Goal: Ask a question: Seek information or help from site administrators or community

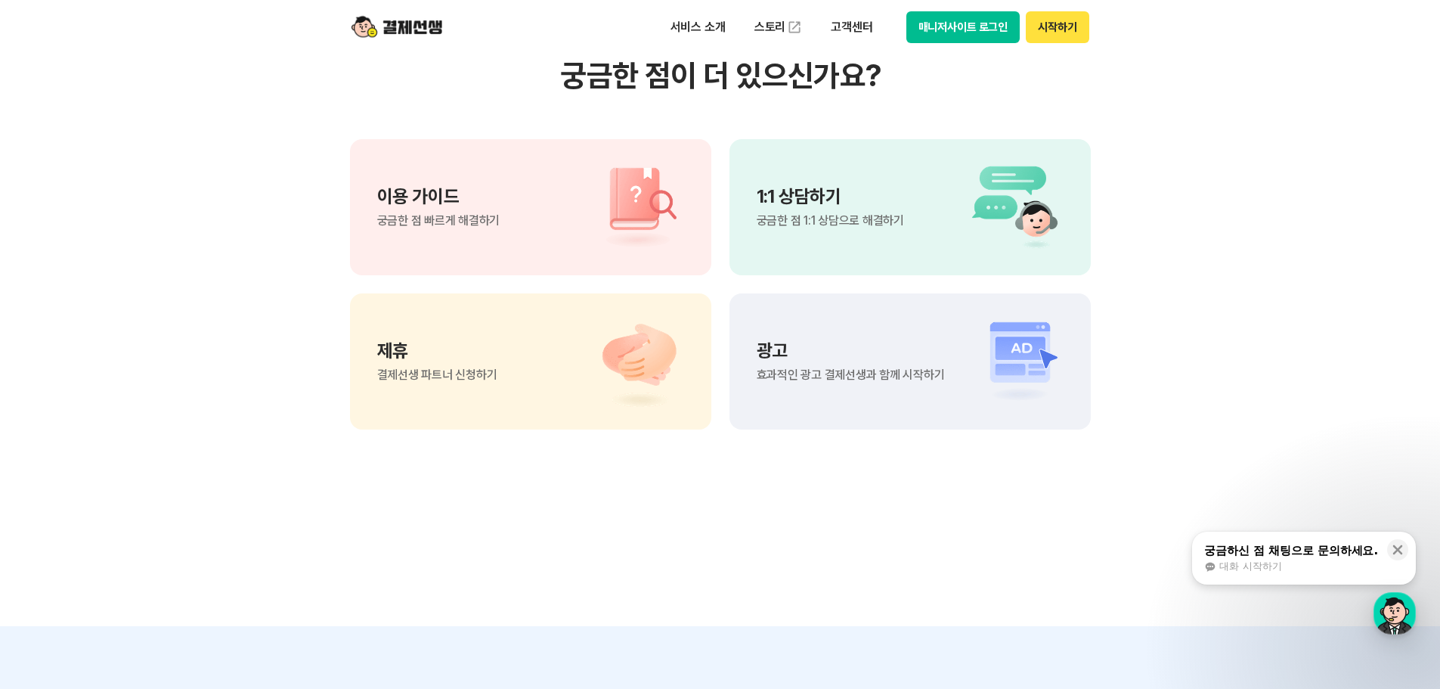
scroll to position [1134, 0]
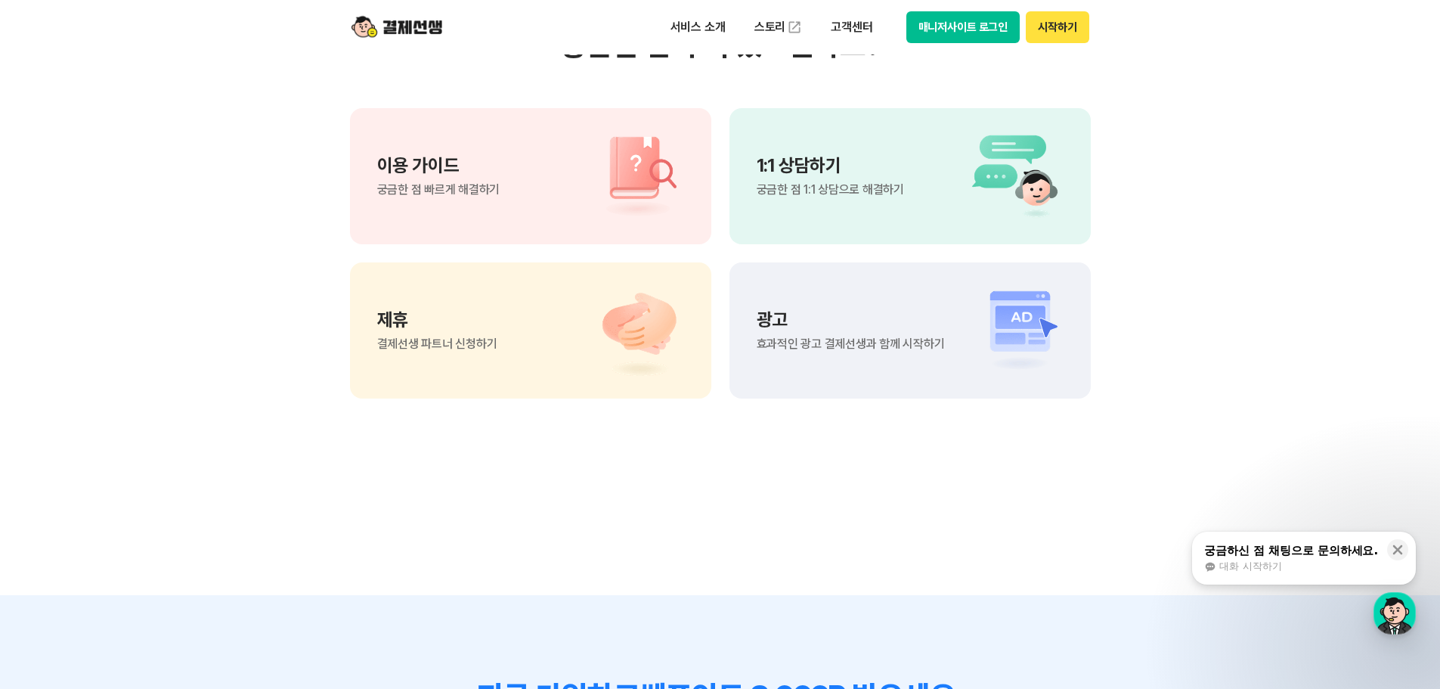
click at [988, 191] on img at bounding box center [1011, 176] width 106 height 91
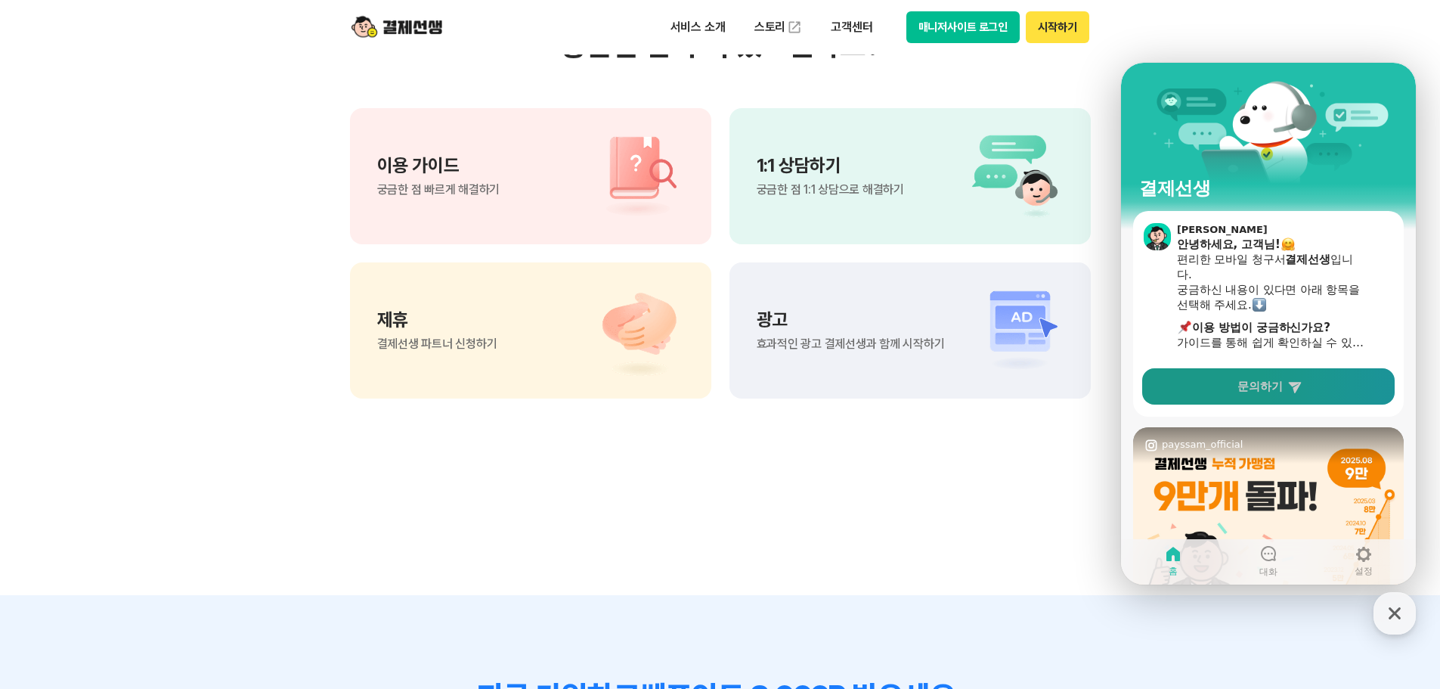
click at [1256, 389] on span "문의하기" at bounding box center [1260, 386] width 45 height 15
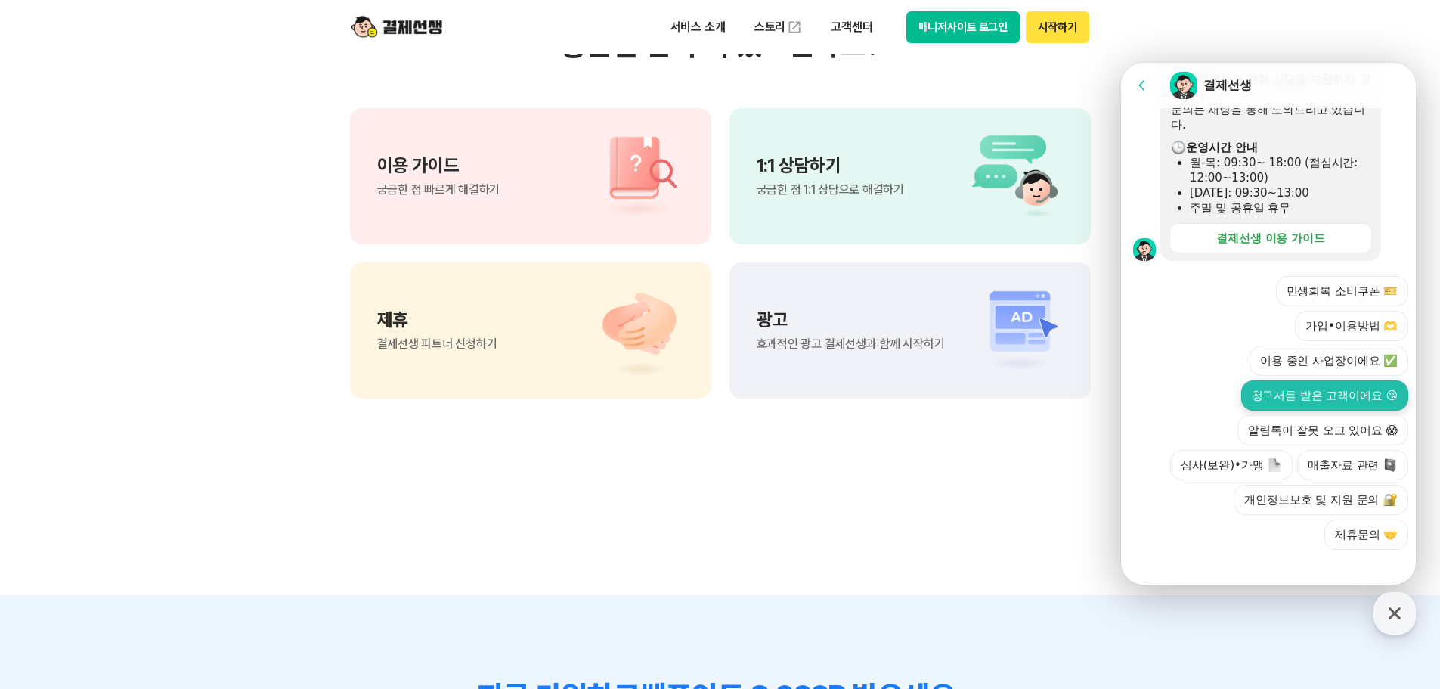
scroll to position [457, 0]
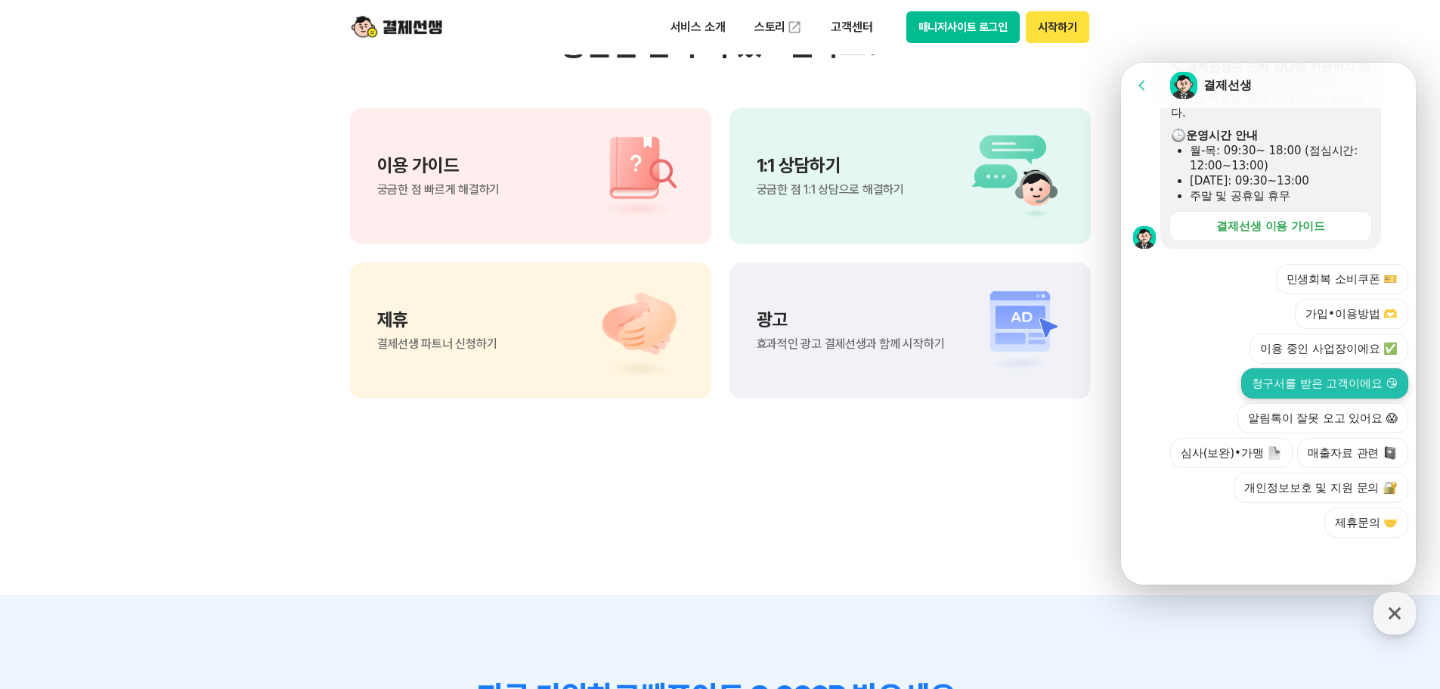
click at [1253, 389] on button "청구서를 받은 고객이에요 😘" at bounding box center [1324, 383] width 167 height 30
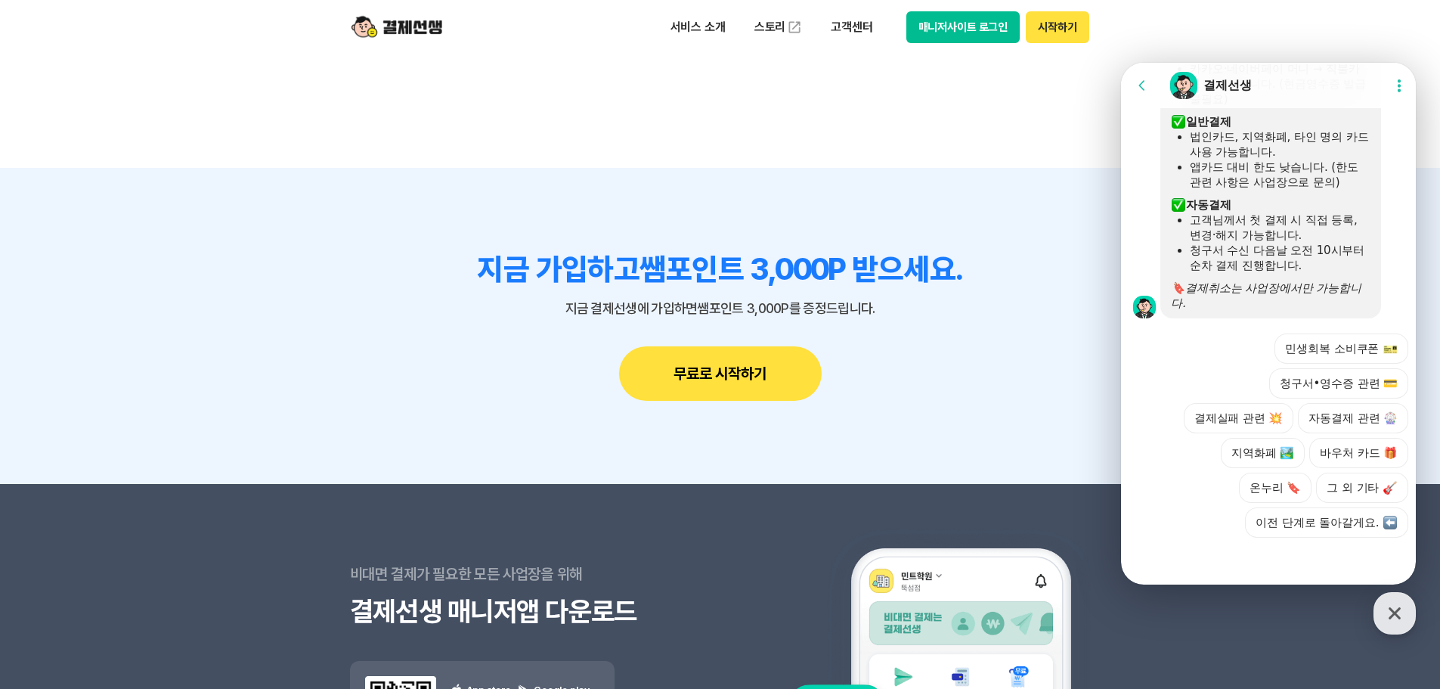
scroll to position [1588, 0]
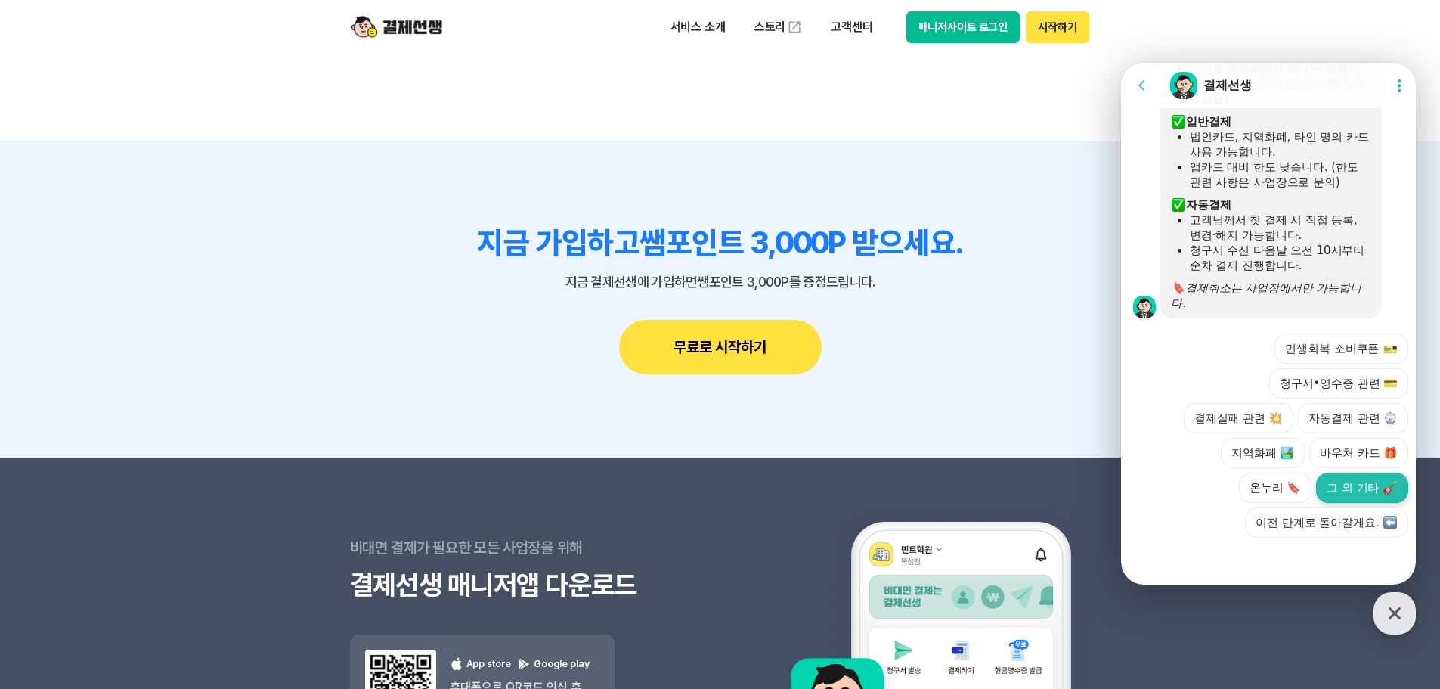
click at [1344, 482] on button "그 외 기타" at bounding box center [1362, 488] width 92 height 30
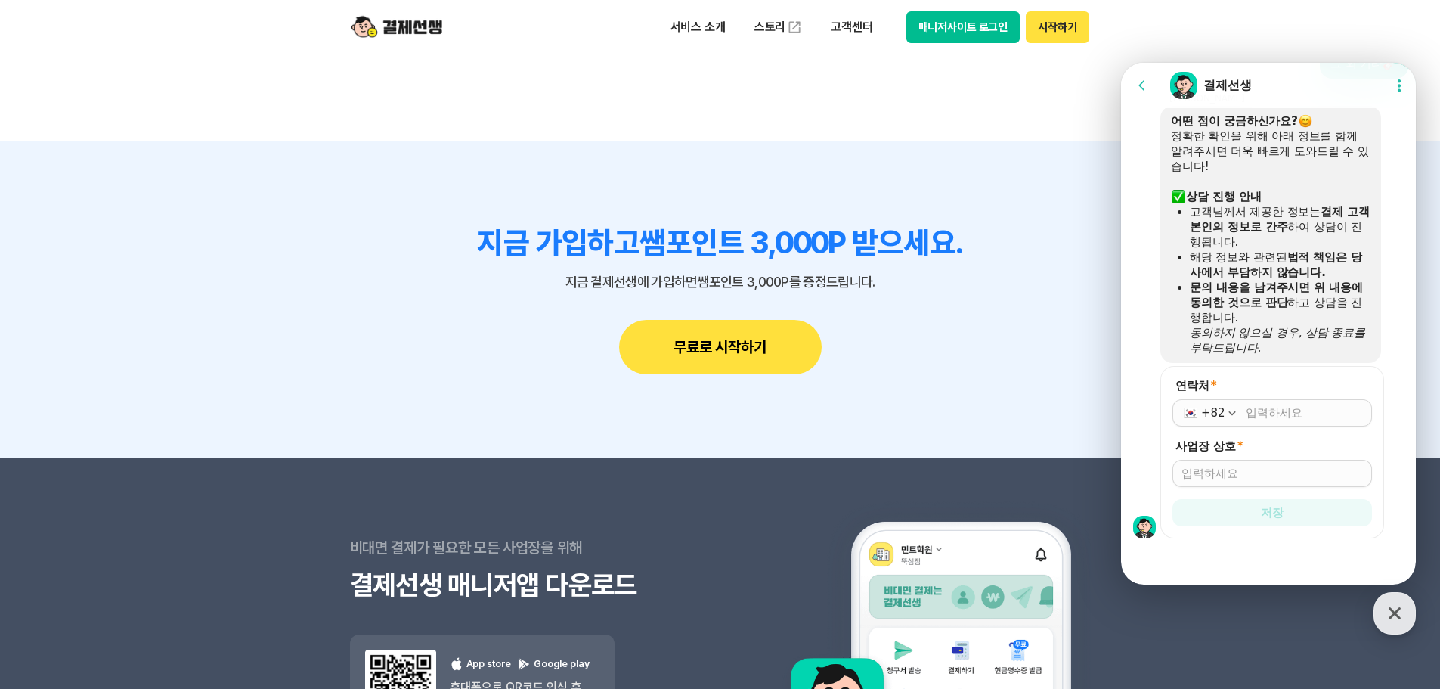
scroll to position [1154, 0]
click at [1258, 411] on input "연락처 *" at bounding box center [1304, 411] width 117 height 15
type input "[PHONE_NUMBER]"
type input "d"
type input "이노션에스"
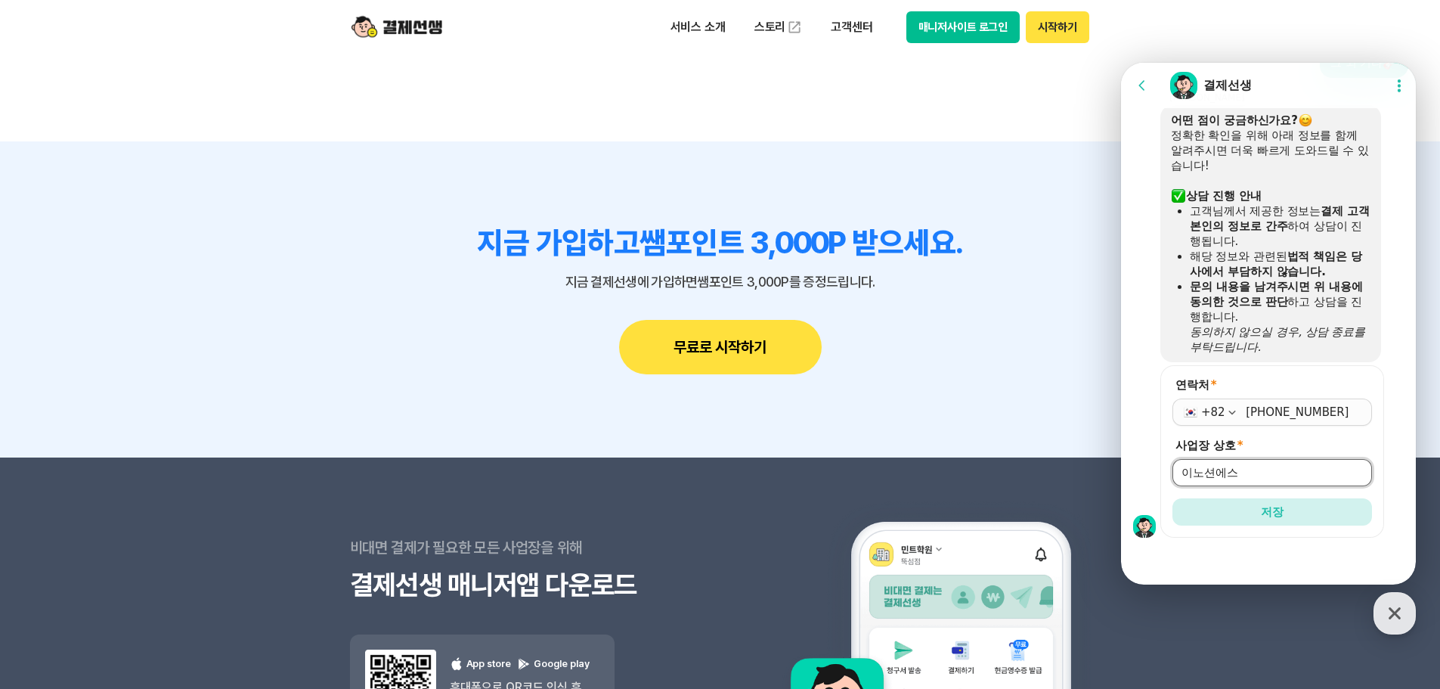
click at [1173, 498] on button "저장" at bounding box center [1273, 511] width 200 height 27
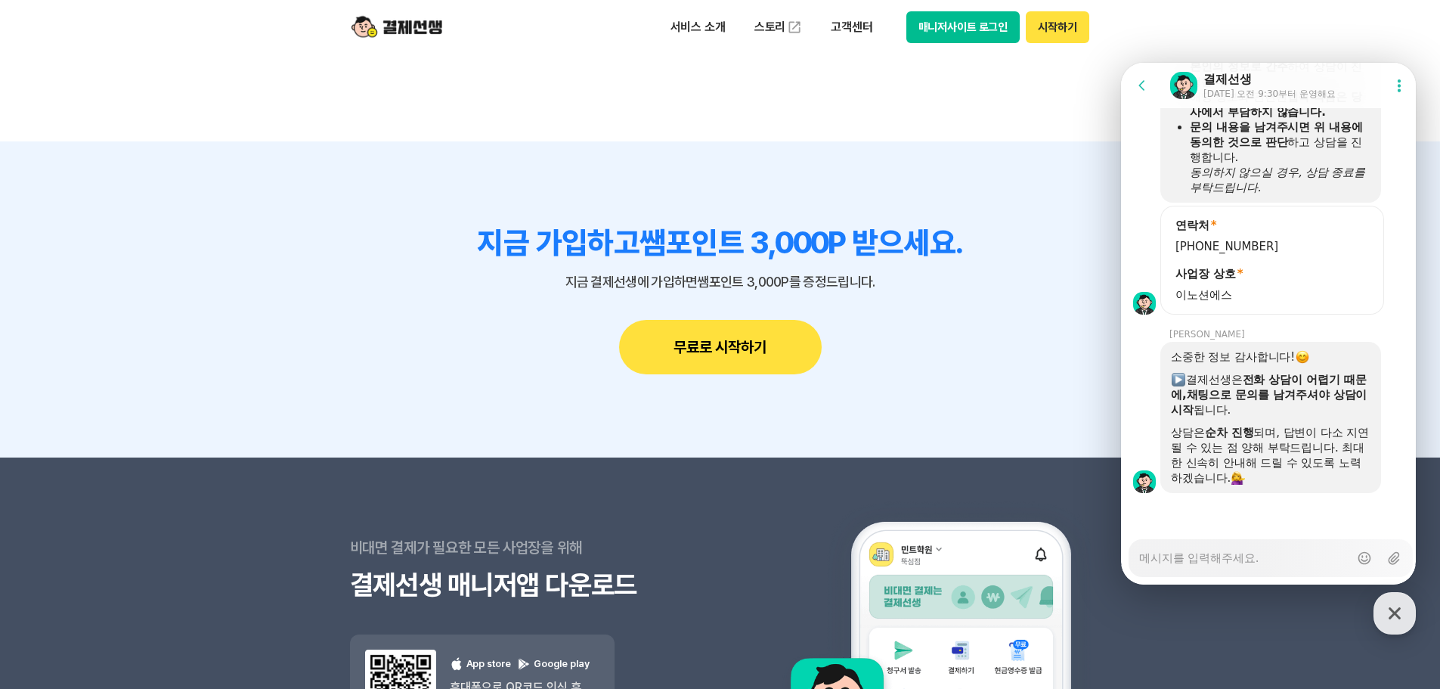
scroll to position [1314, 0]
click at [1263, 560] on textarea "Messenger Input Textarea" at bounding box center [1244, 553] width 210 height 26
type textarea "x"
type textarea "ㅇ"
type textarea "x"
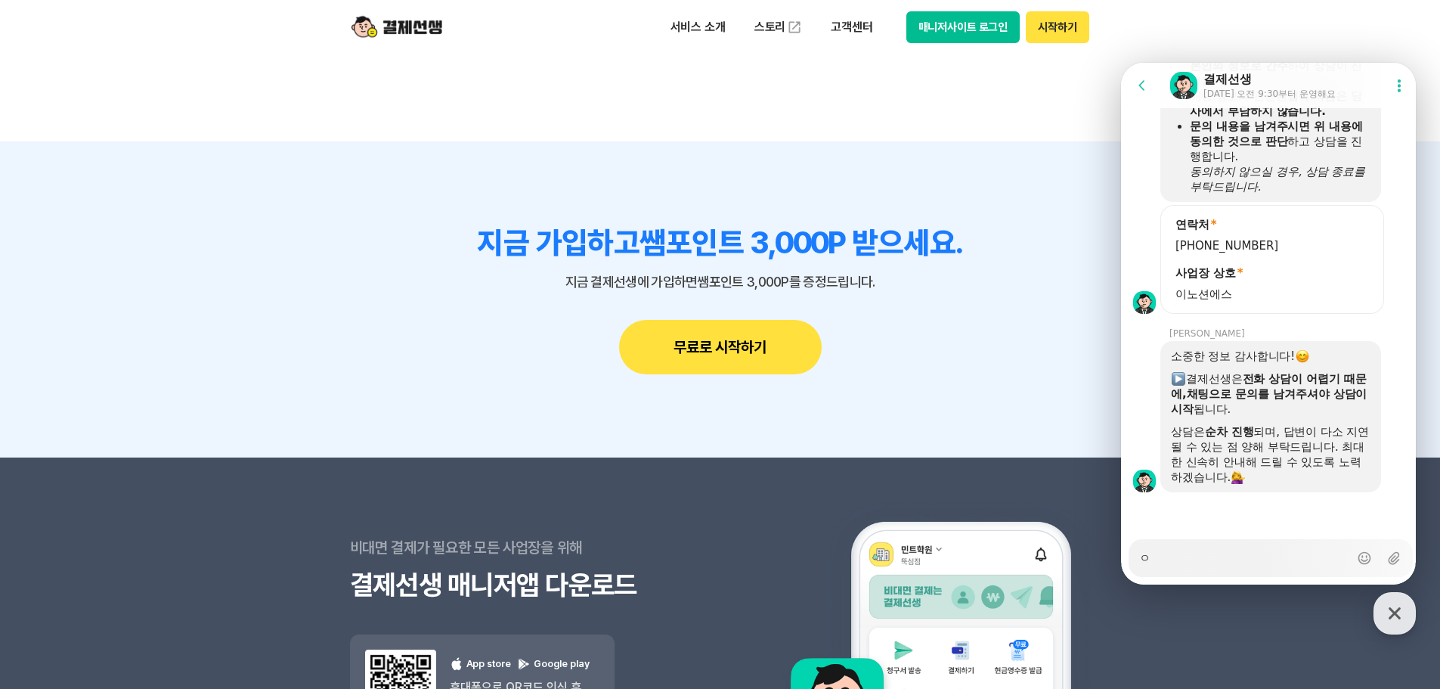
type textarea "아"
type textarea "x"
type textarea "안"
type textarea "x"
type textarea "안ㄴ"
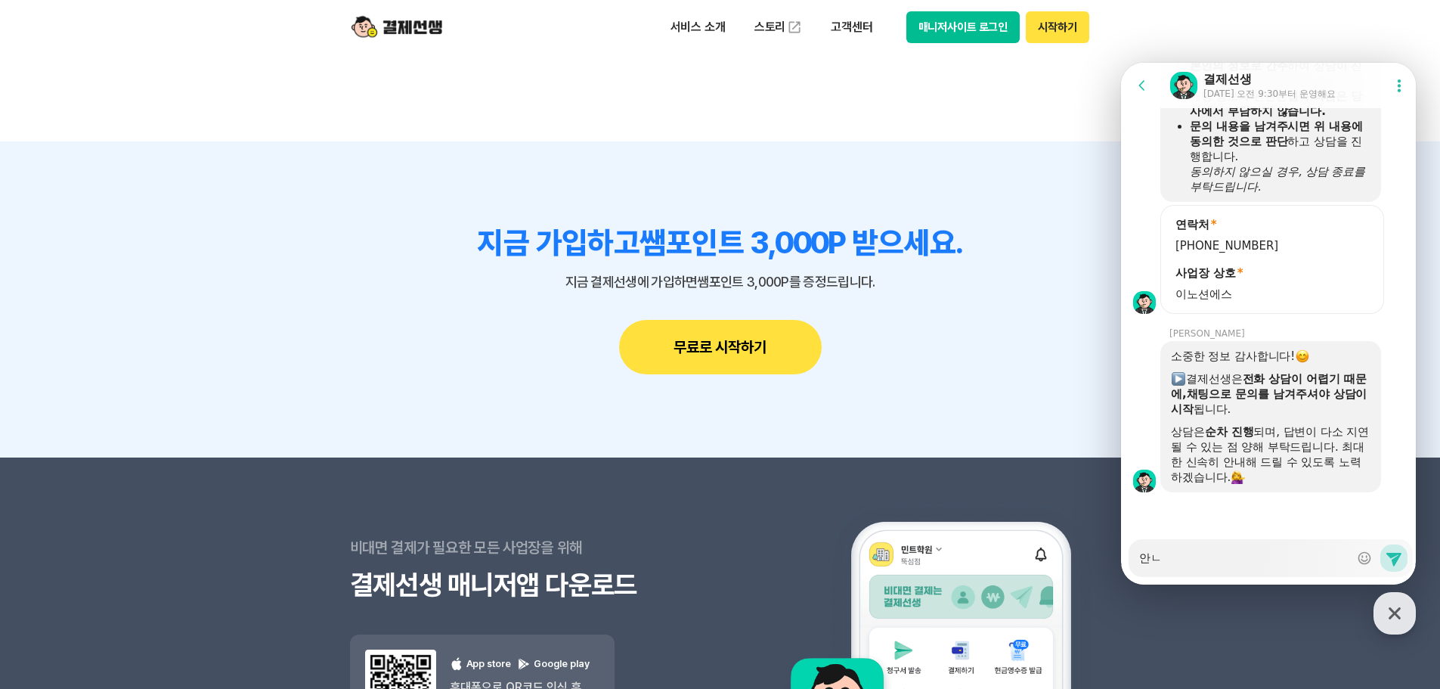
type textarea "x"
type textarea "안녀"
type textarea "x"
type textarea "안녕"
type textarea "x"
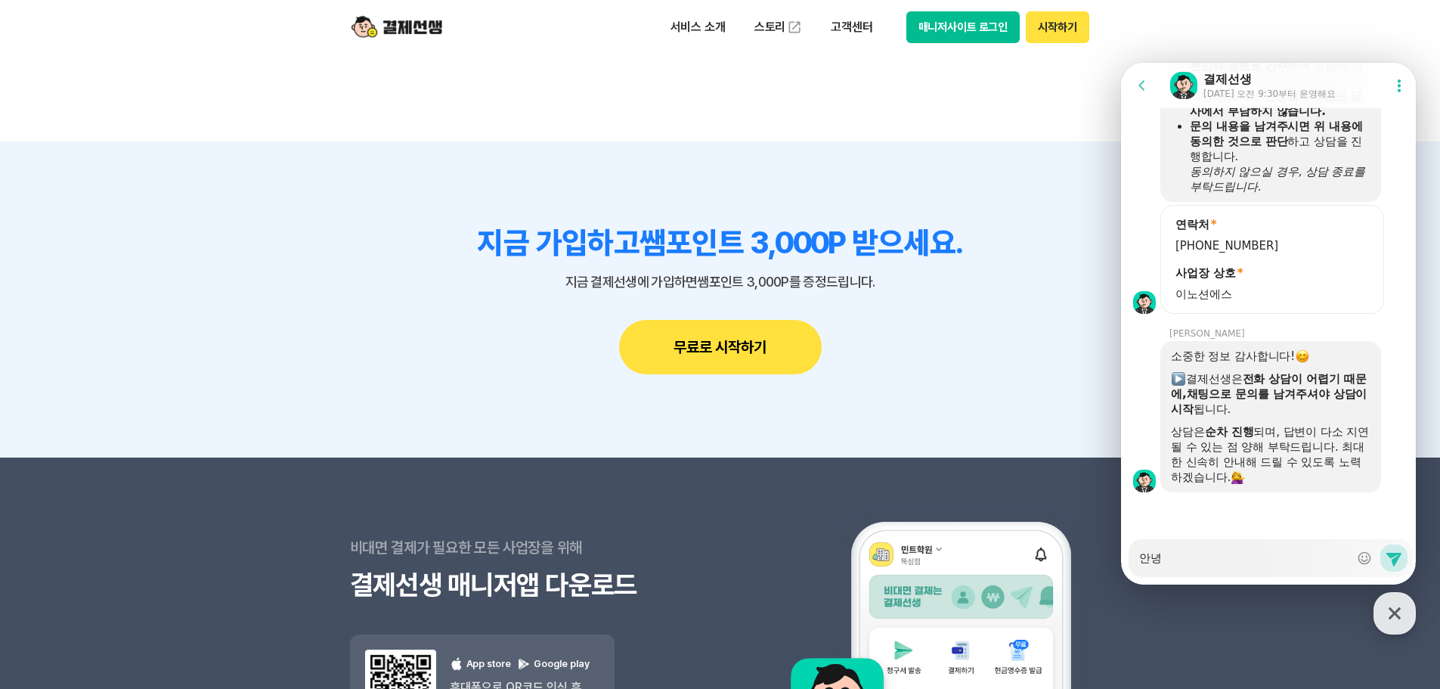
type textarea "안녕ㅎ"
type textarea "x"
type textarea "안녕하"
type textarea "x"
type textarea "안녕핫"
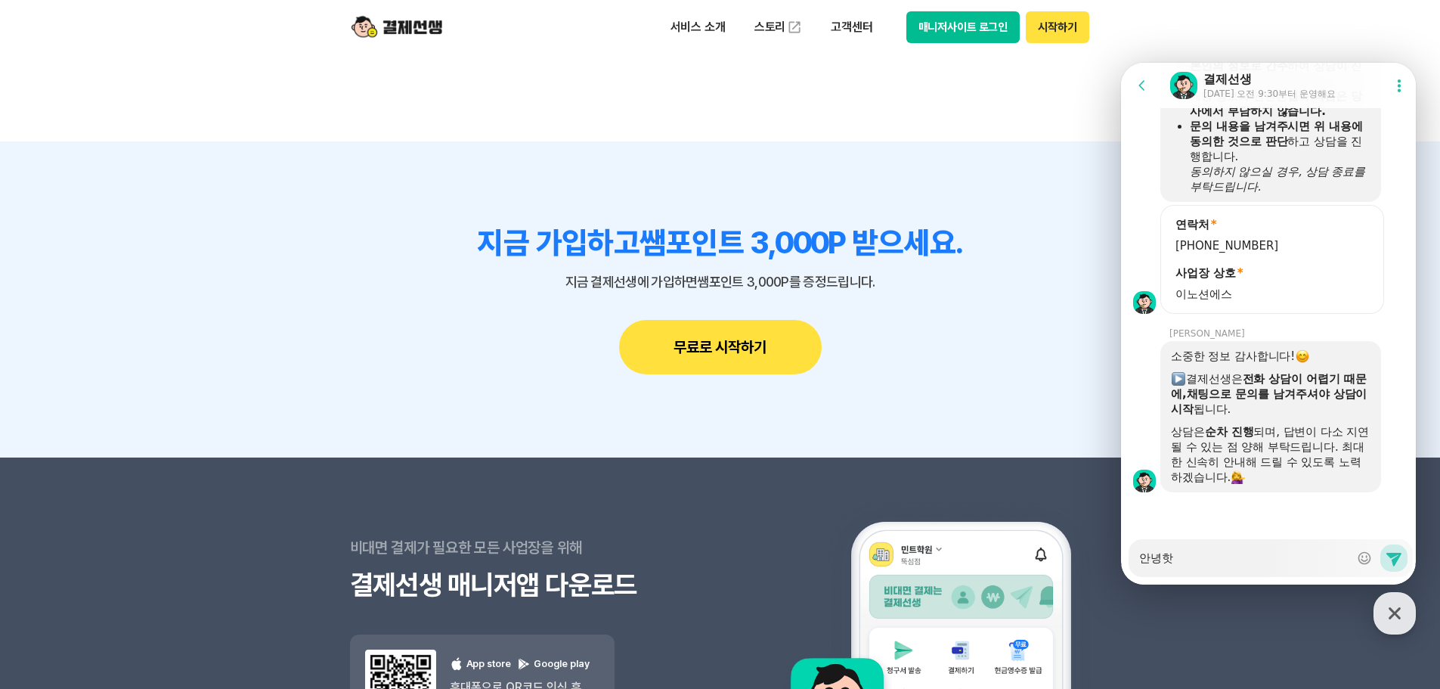
type textarea "x"
type textarea "안녕하세"
type textarea "x"
type textarea "안녕하셍"
type textarea "x"
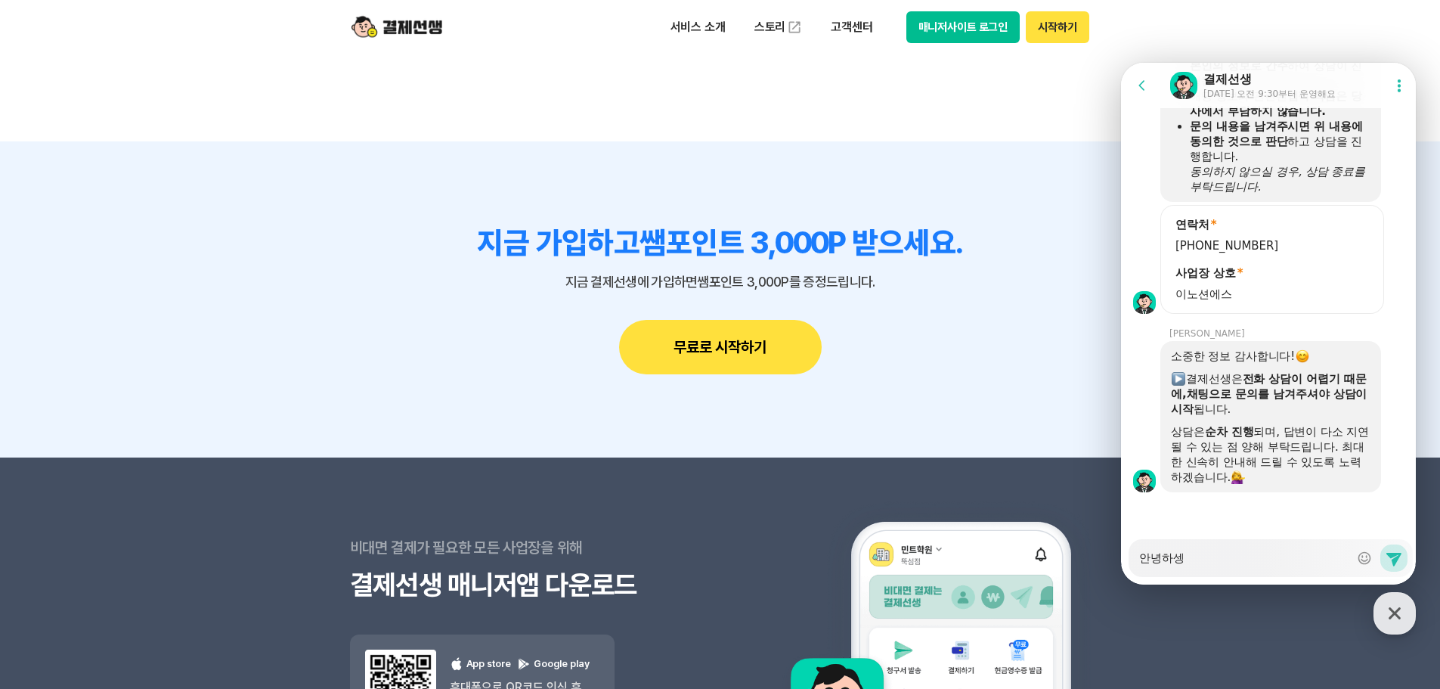
type textarea "안녕하세요"
type textarea "x"
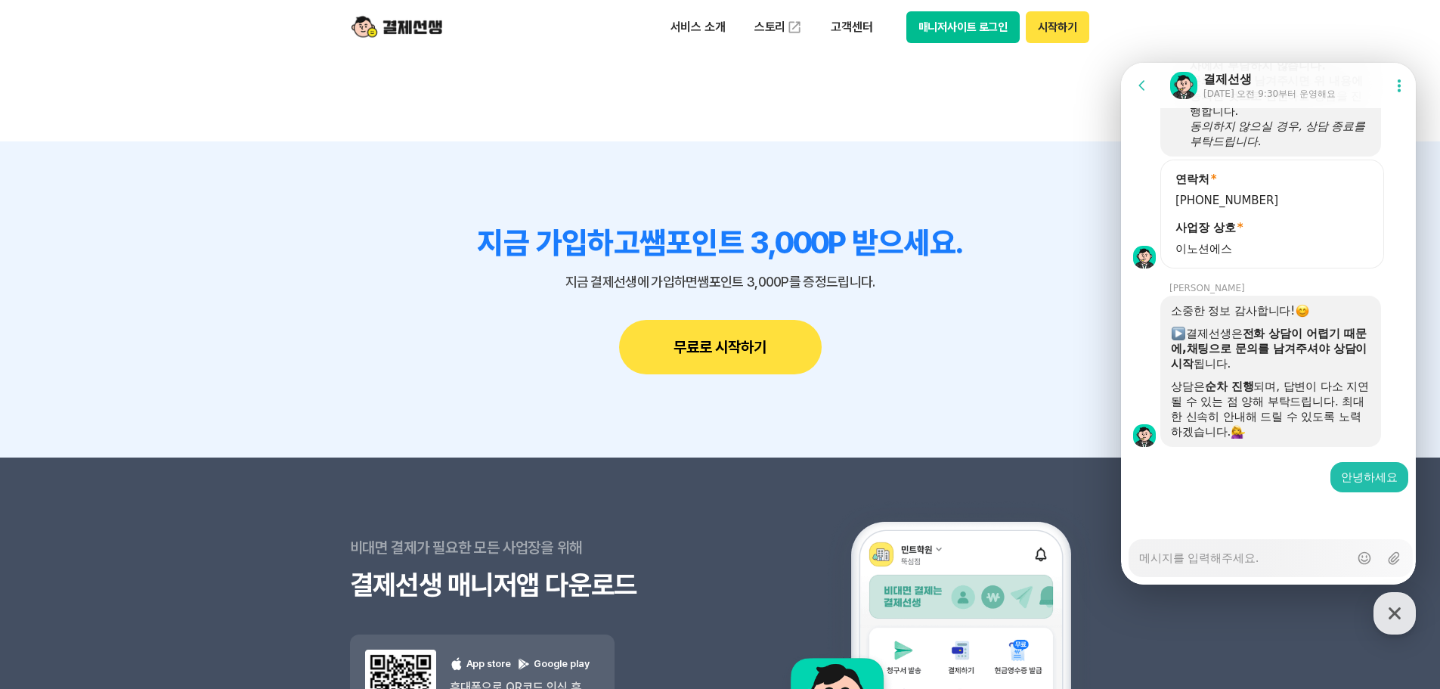
type textarea "x"
type textarea "ㅎ"
type textarea "x"
type textarea "호"
type textarea "x"
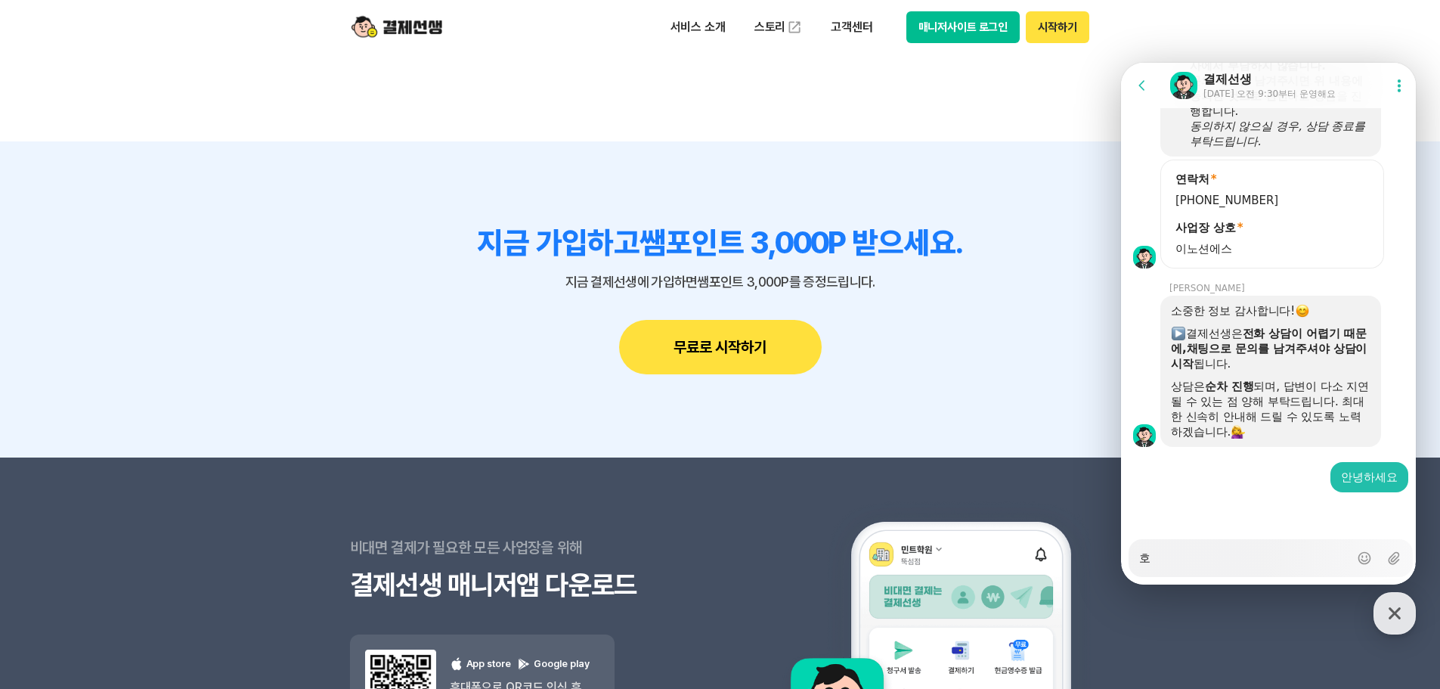
type textarea "혹"
type textarea "x"
type textarea "혻"
type textarea "x"
type textarea "혹시"
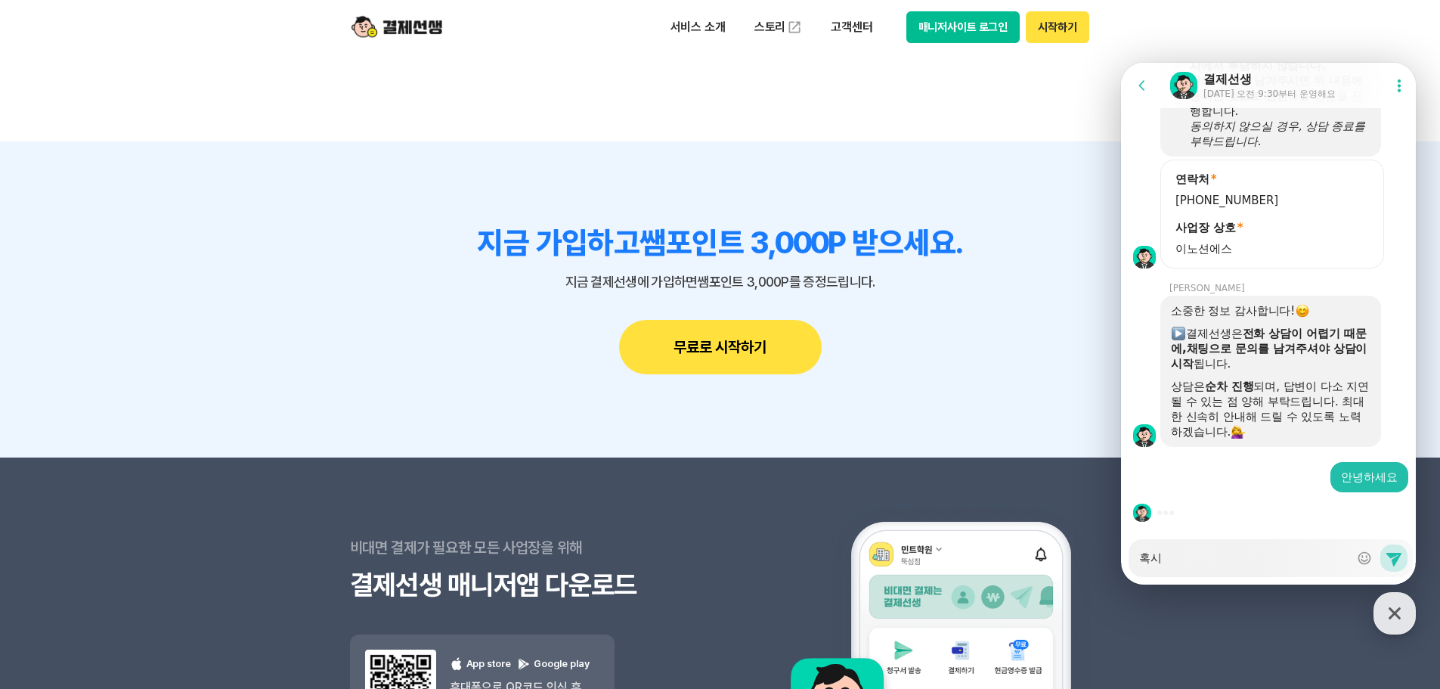
type textarea "x"
type textarea "혹시"
type textarea "x"
type textarea "혹시 ㅁ"
type textarea "x"
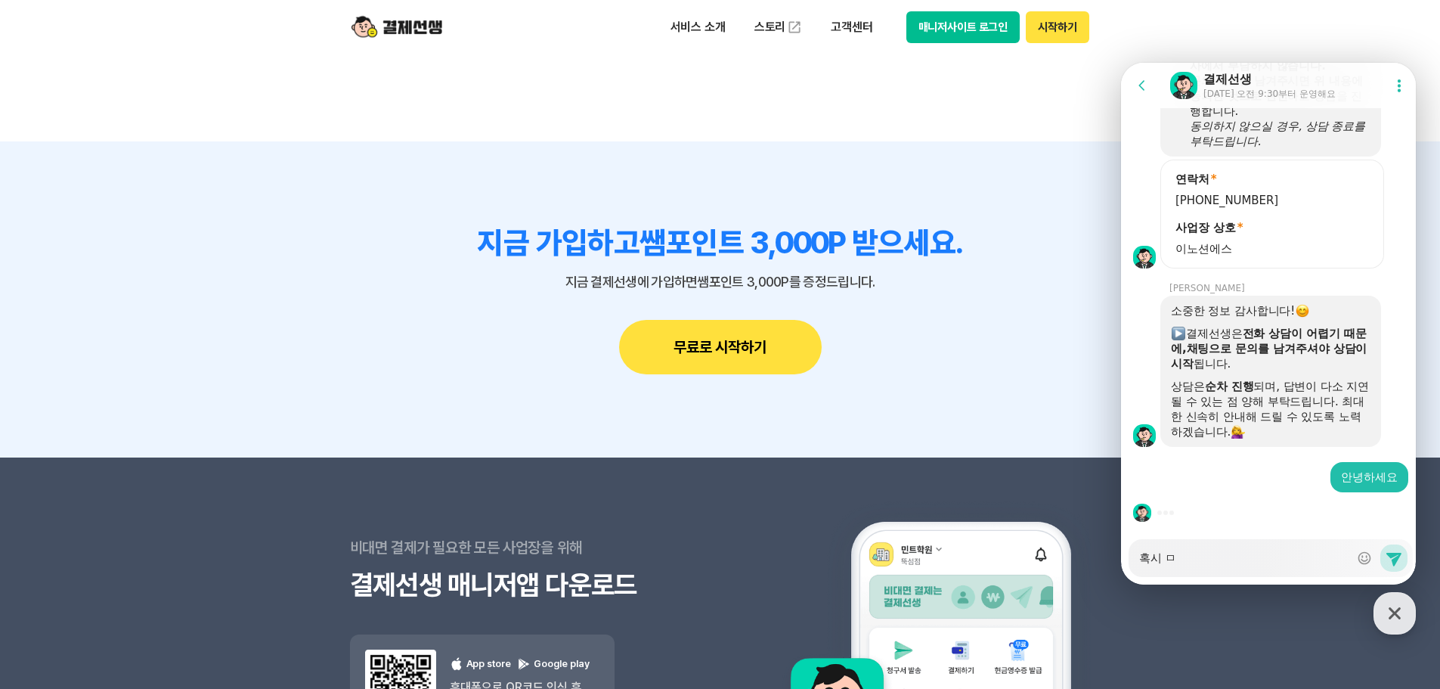
type textarea "혹시 무"
type textarea "x"
type textarea "혹시 묵"
type textarea "x"
type textarea "혹시 무기"
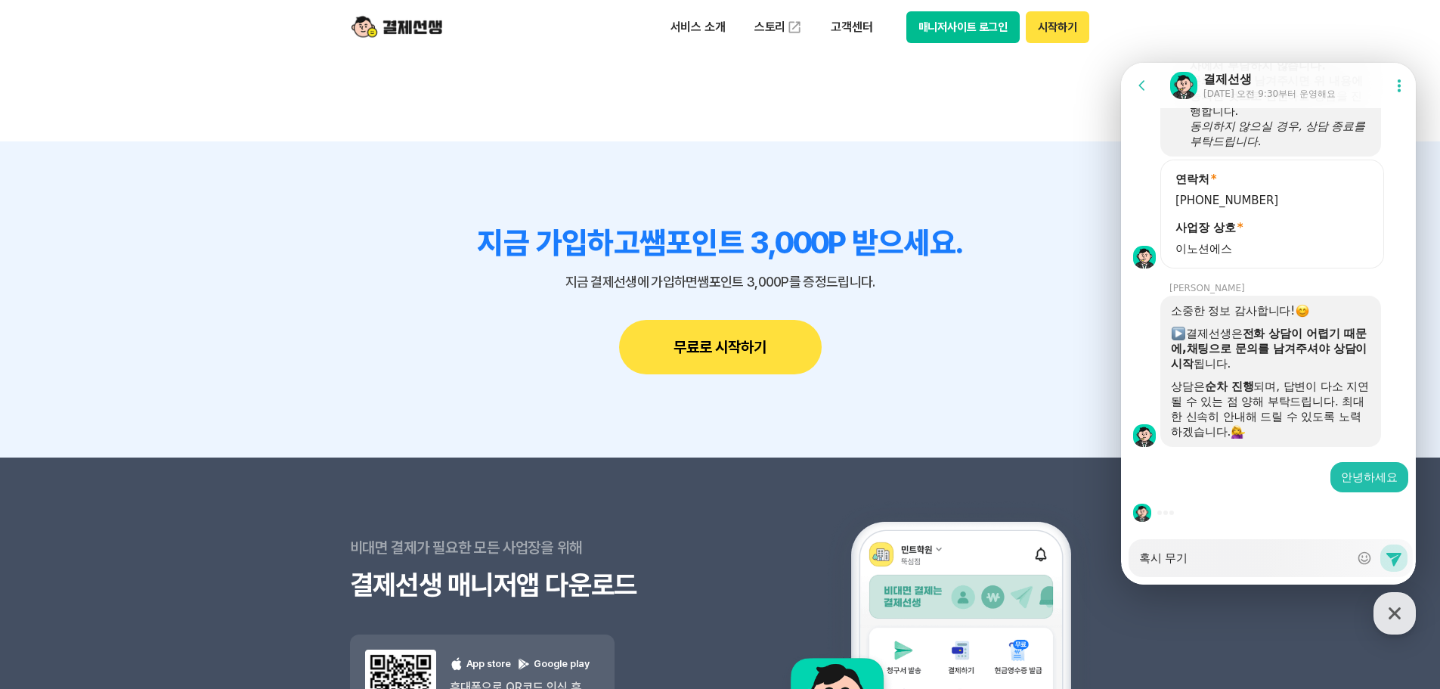
type textarea "x"
type textarea "혹시 무깁"
type textarea "x"
type textarea "혹시 무기벼"
type textarea "x"
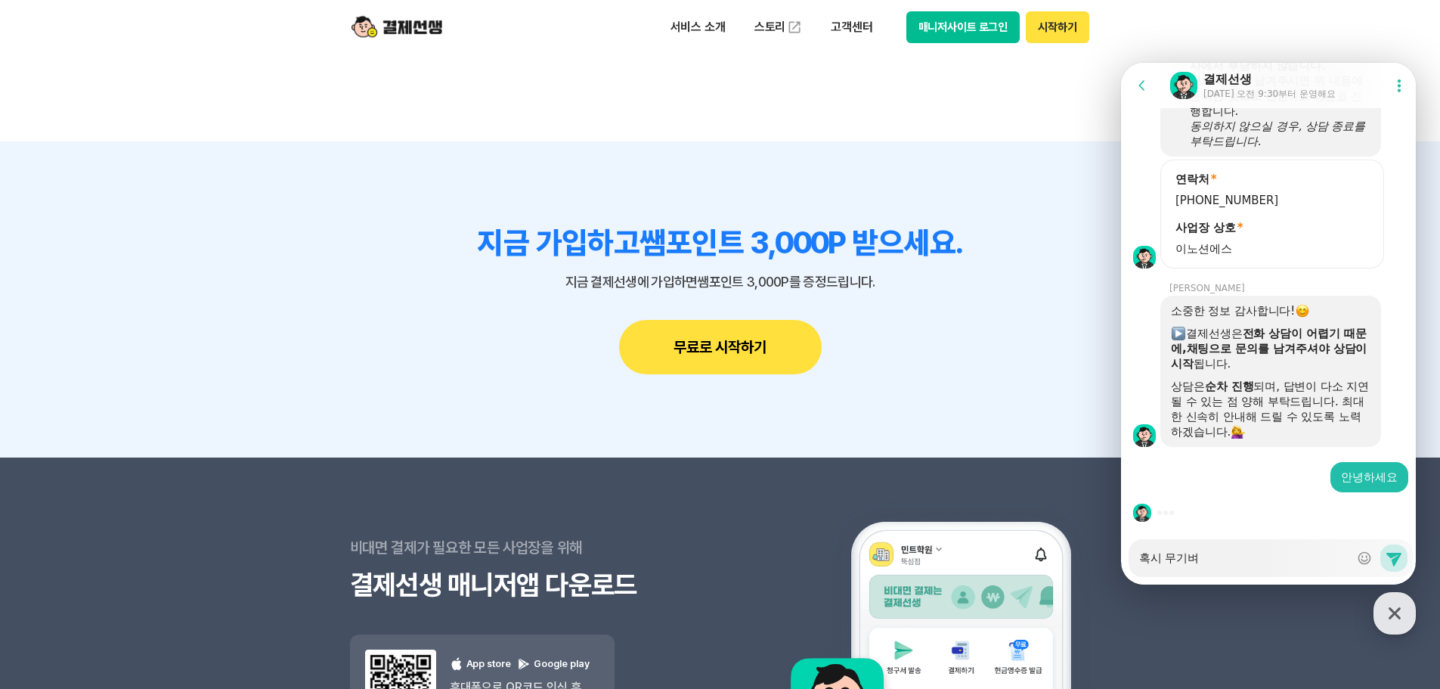
type textarea "혹시 무기ㅂ"
type textarea "x"
type textarea "혹시 무기"
type textarea "x"
type textarea "혹시 무기ㅁ"
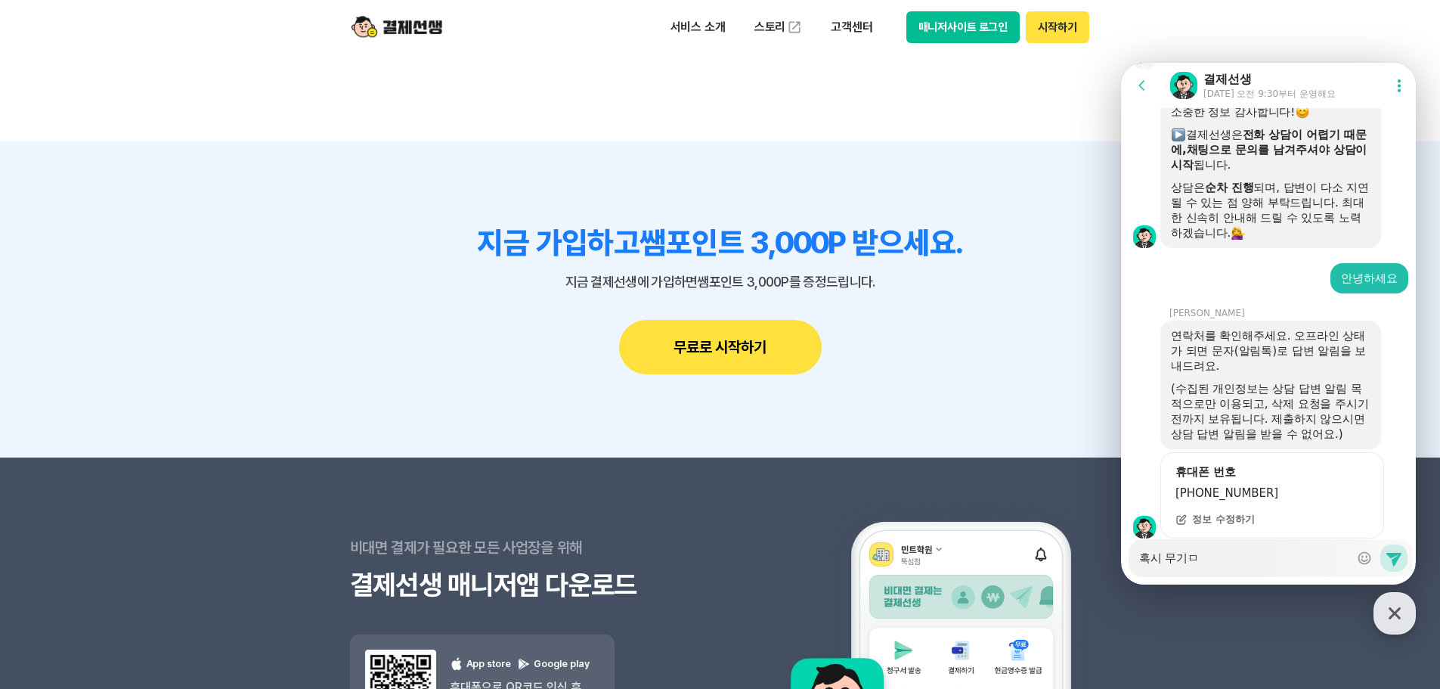
type textarea "x"
type textarea "혹시 무기며"
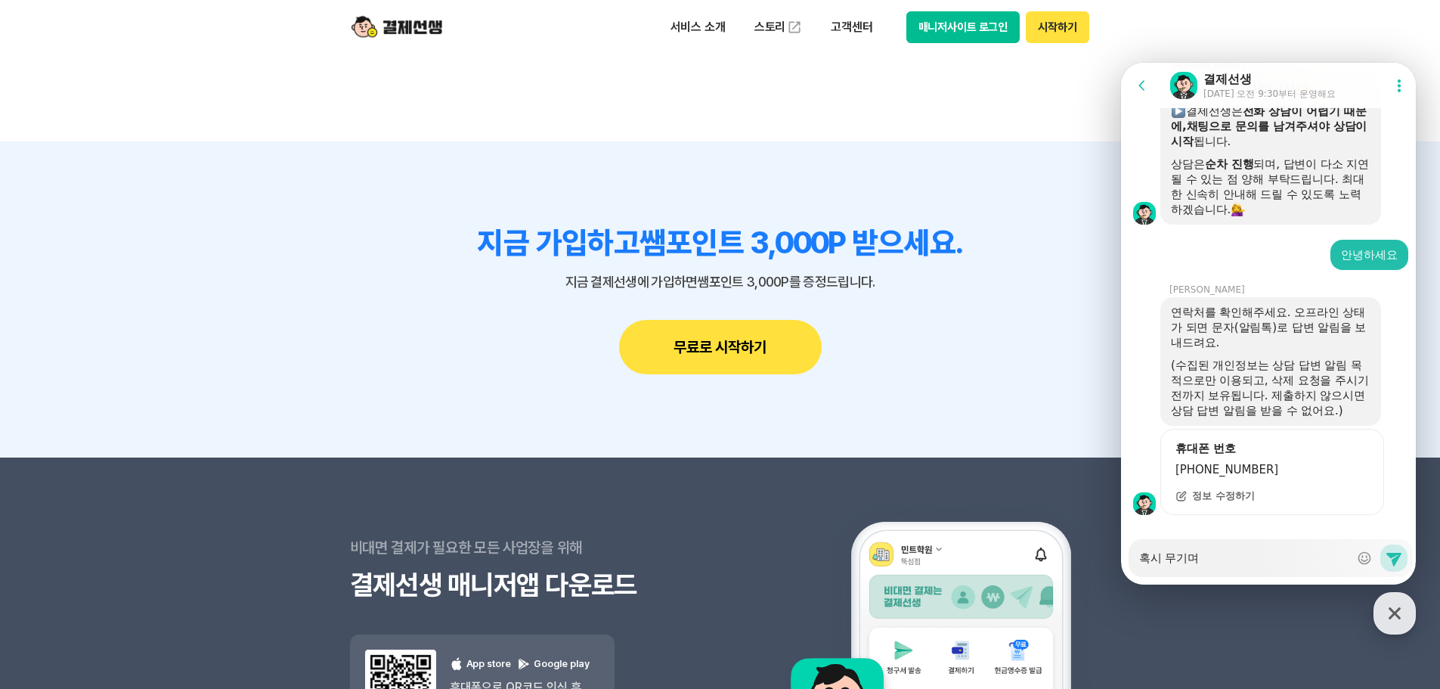
type textarea "x"
type textarea "혹시 무기명"
type textarea "x"
type textarea "혹시 무기명"
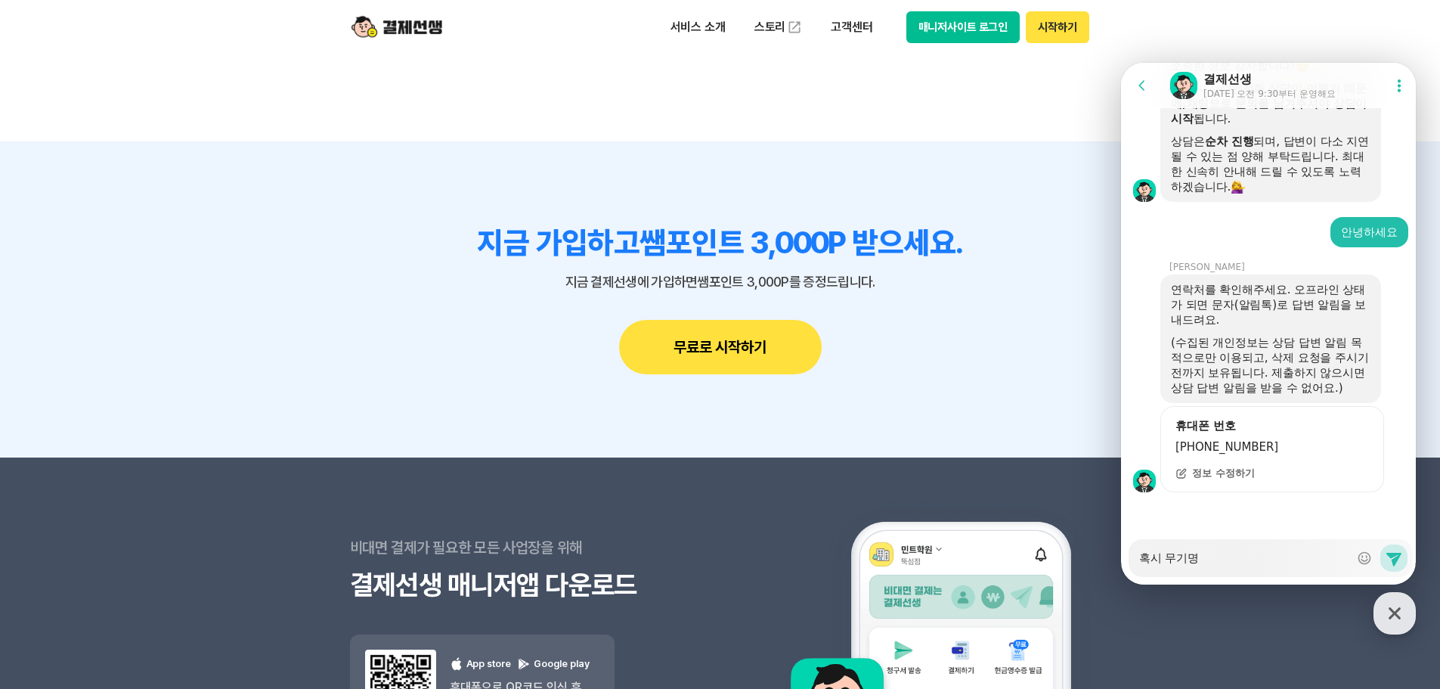
type textarea "x"
type textarea "혹시 무기명 ㅂ"
type textarea "x"
type textarea "혹시 무기명 버"
type textarea "x"
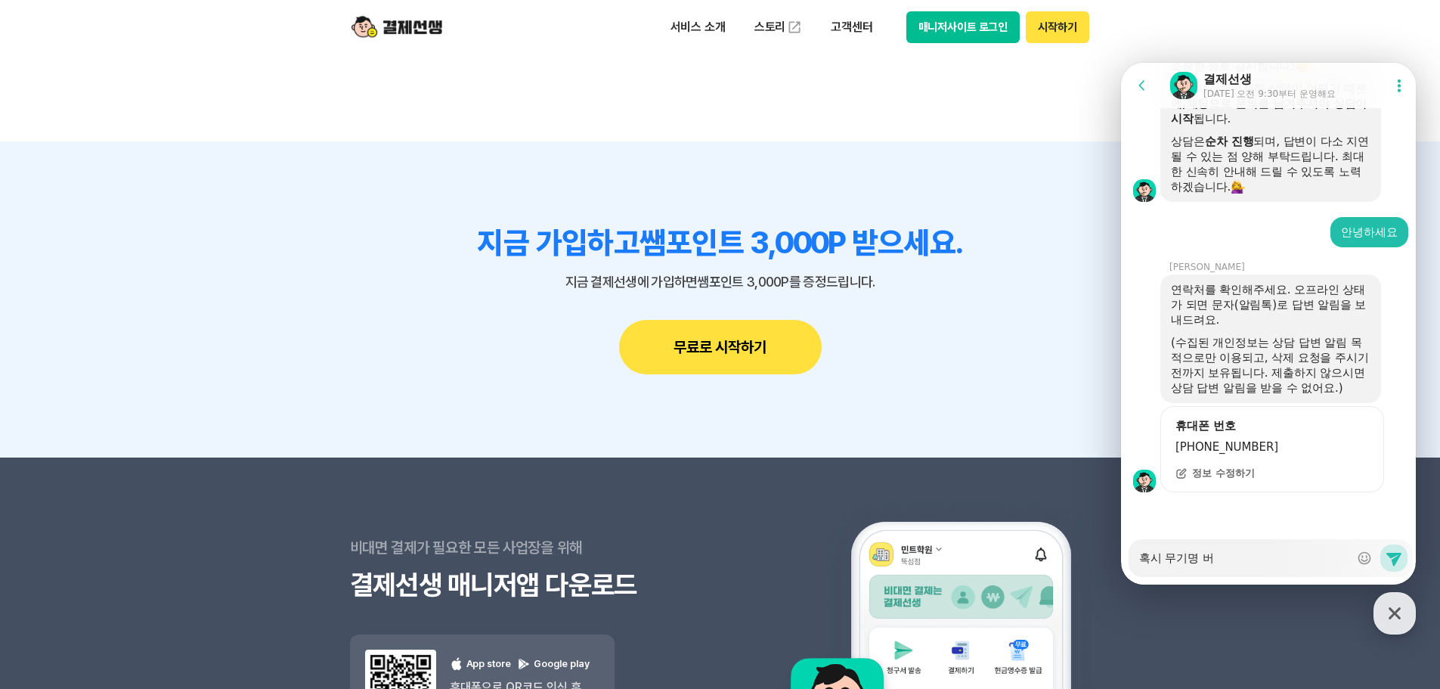
type textarea "혹시 무기명 법"
type textarea "x"
type textarea "혹시 무기명 법ㅇ"
type textarea "x"
type textarea "혹시 무기명 법이"
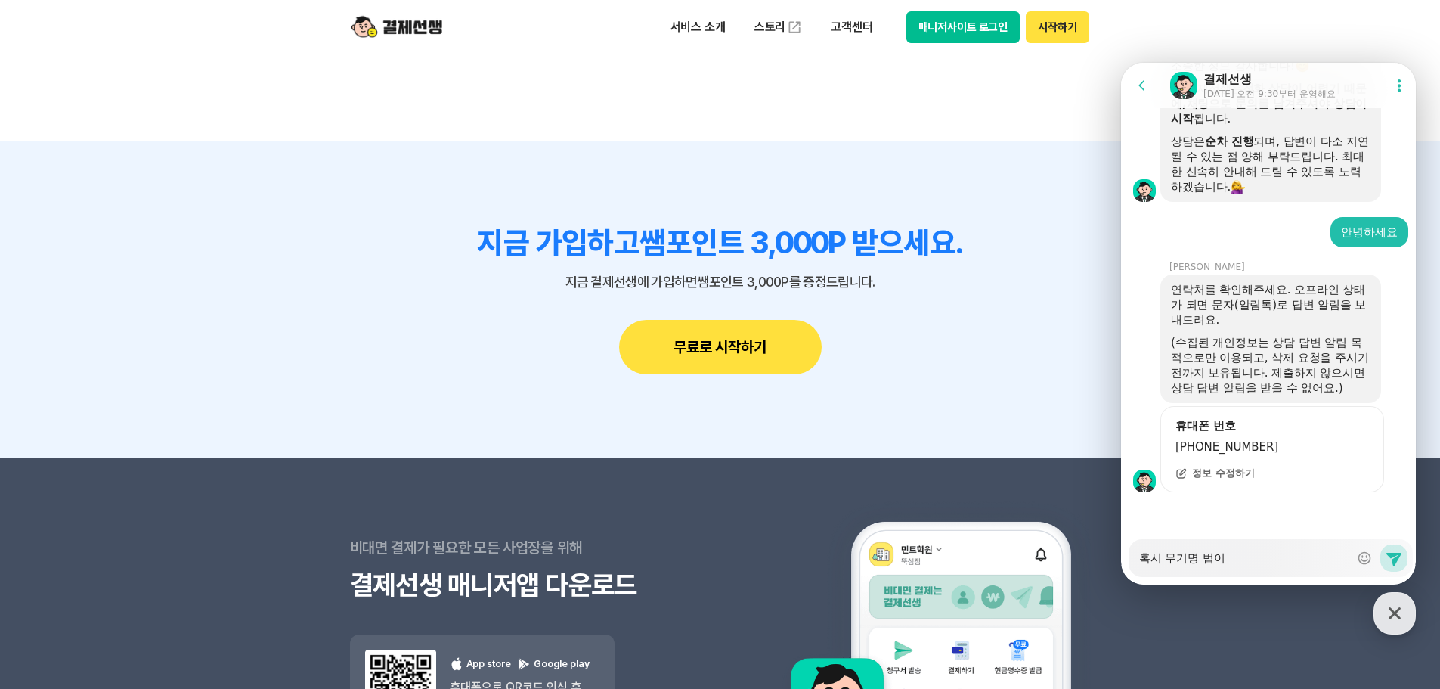
type textarea "x"
type textarea "혹시 무기명 법인"
type textarea "x"
type textarea "혹시 무기명 법인ㅋ"
type textarea "x"
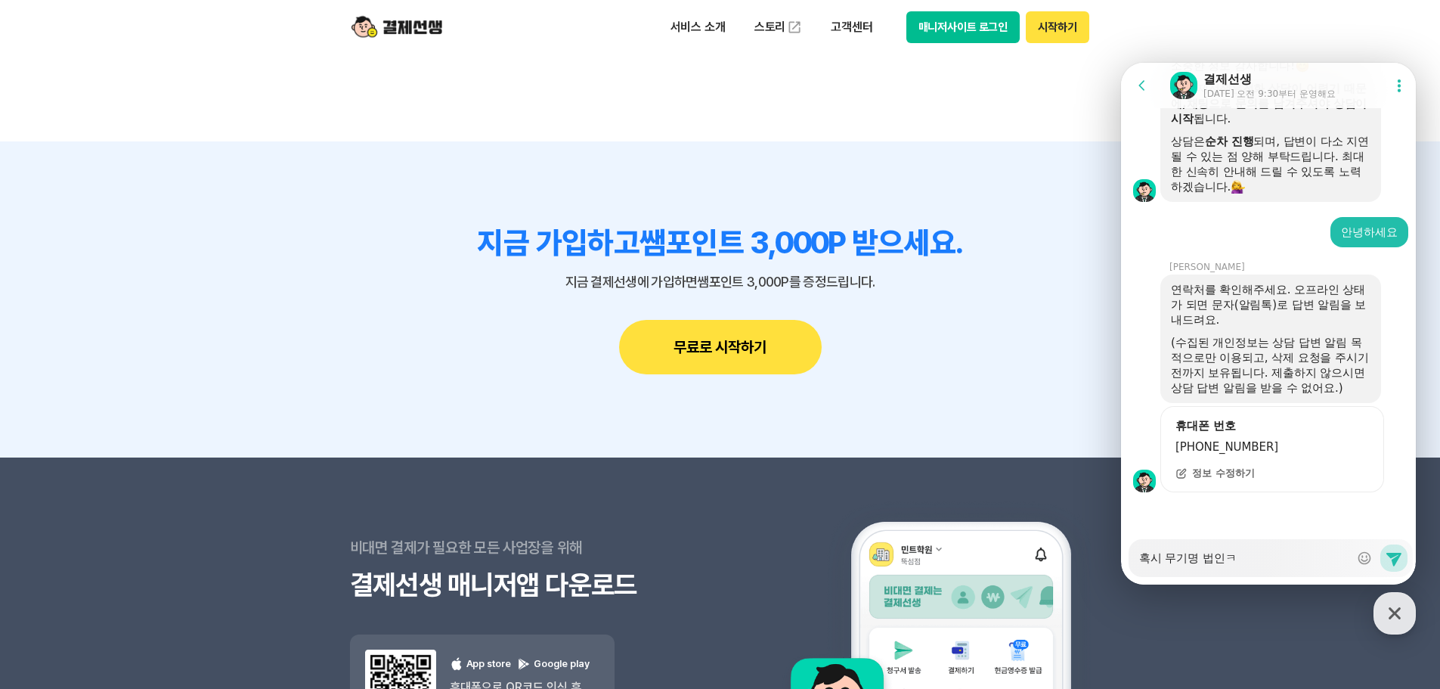
type textarea "혹시 무기명 법인카"
type textarea "x"
type textarea "혹시 무기명 법인카드"
type textarea "x"
type textarea "혹시 무기명 법인카등"
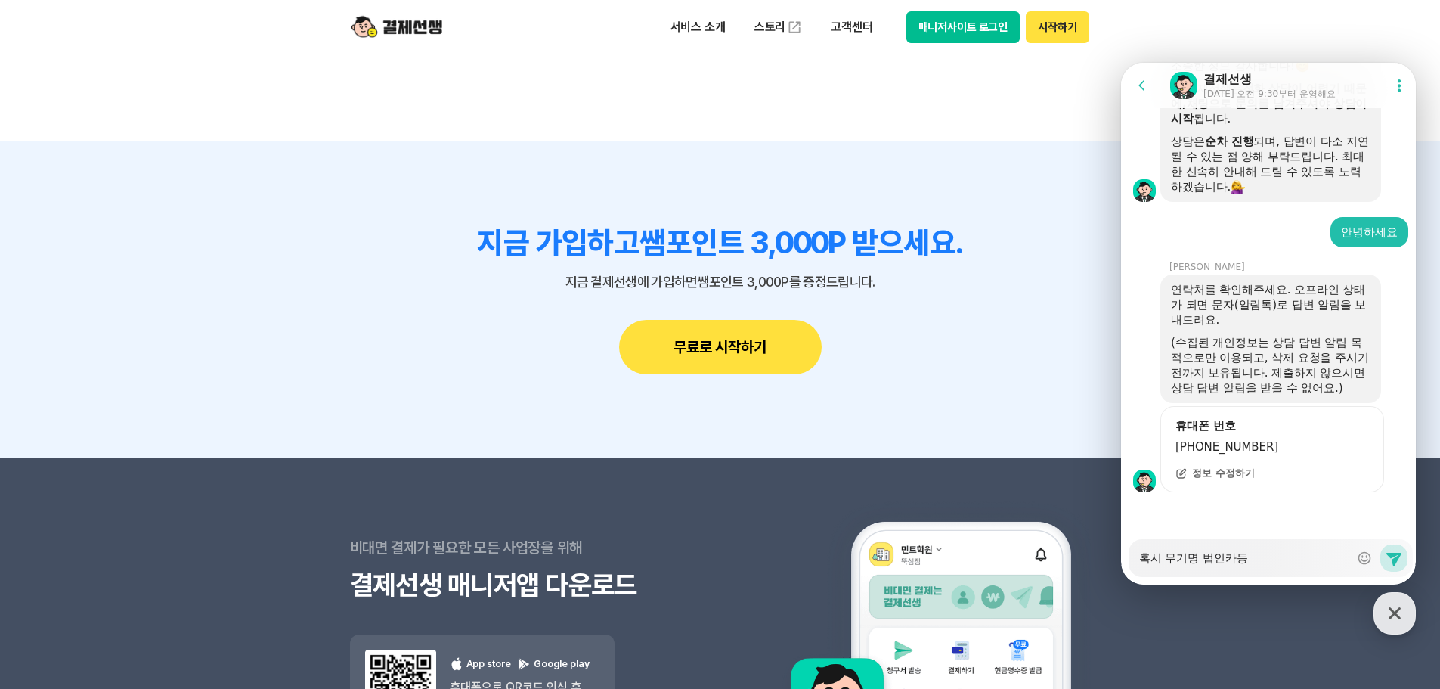
type textarea "x"
type textarea "혹시 무기명 법인카드으"
type textarea "x"
type textarea "혹시 무기명 법인카드의"
type textarea "x"
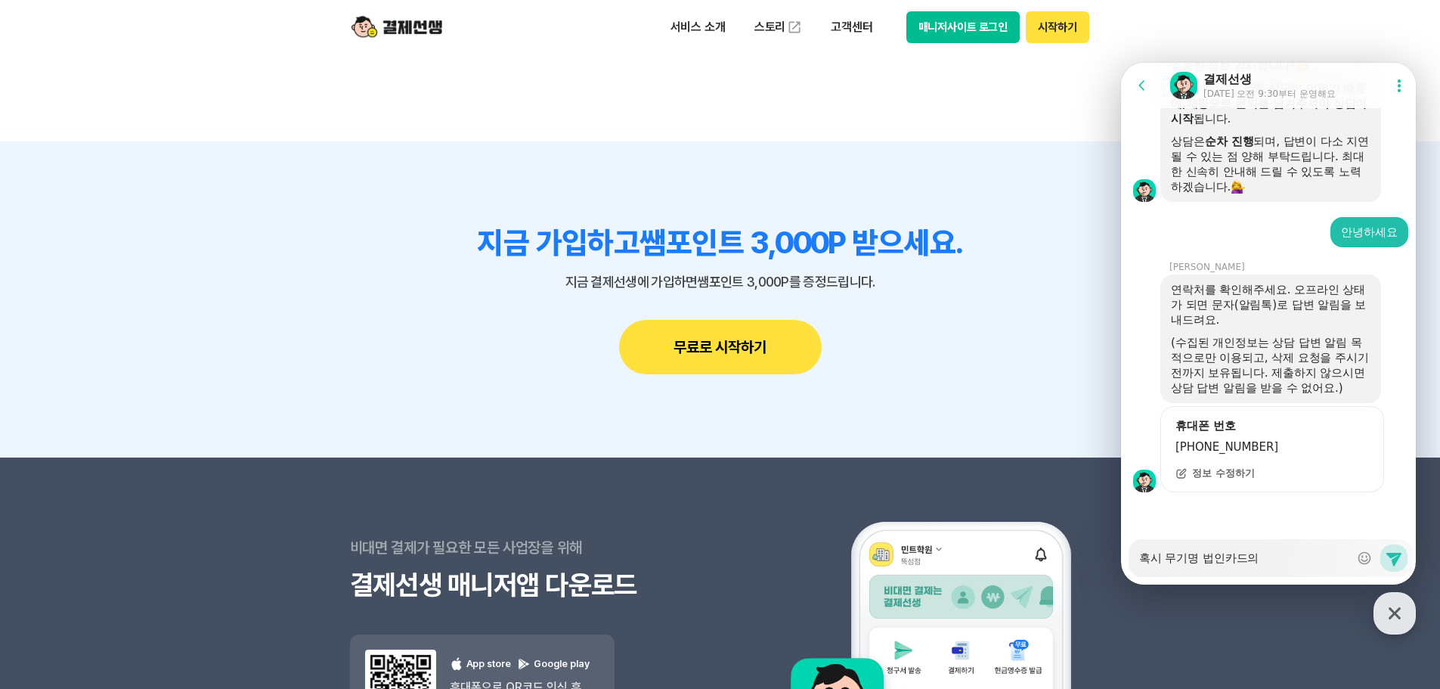
type textarea "혹시 무기명 법인카드의"
type textarea "x"
type textarea "혹시 무기명 법인카드의 ㄱ"
type textarea "x"
type textarea "혹시 무기명 법인카드의 겨"
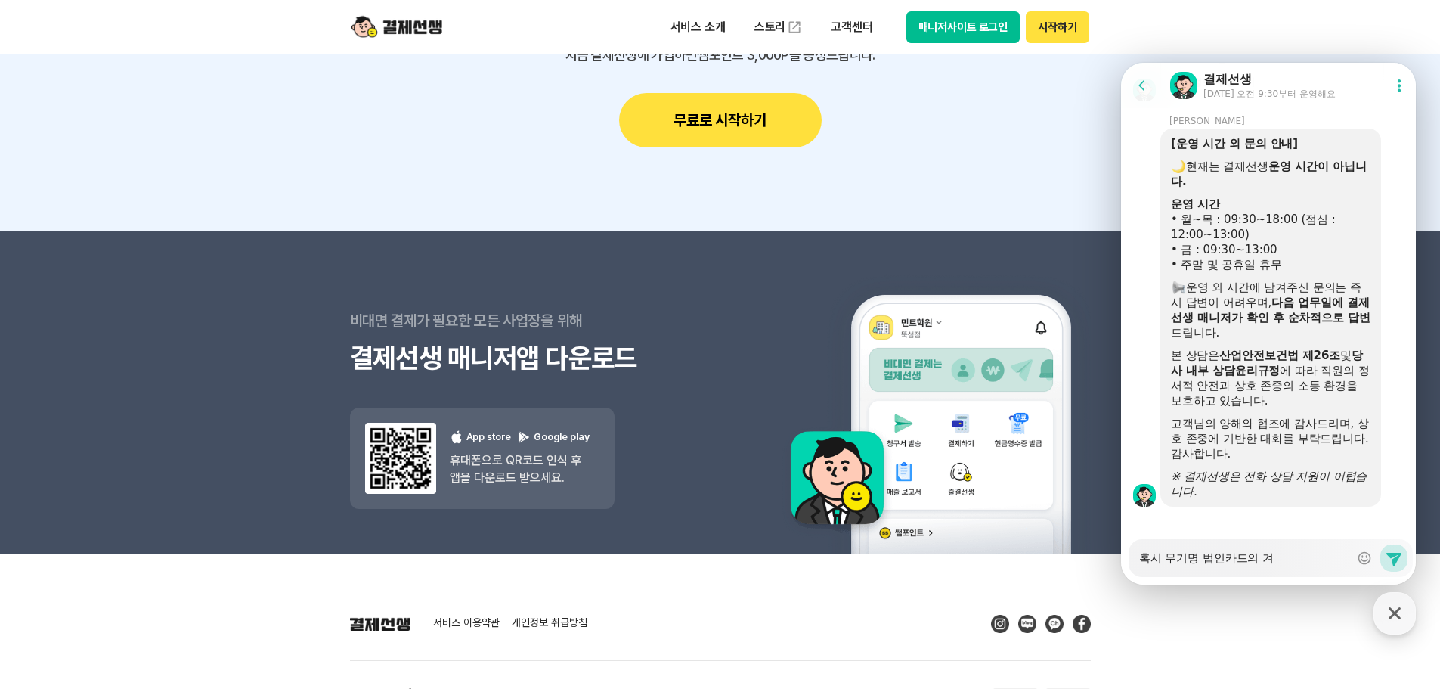
scroll to position [2025, 0]
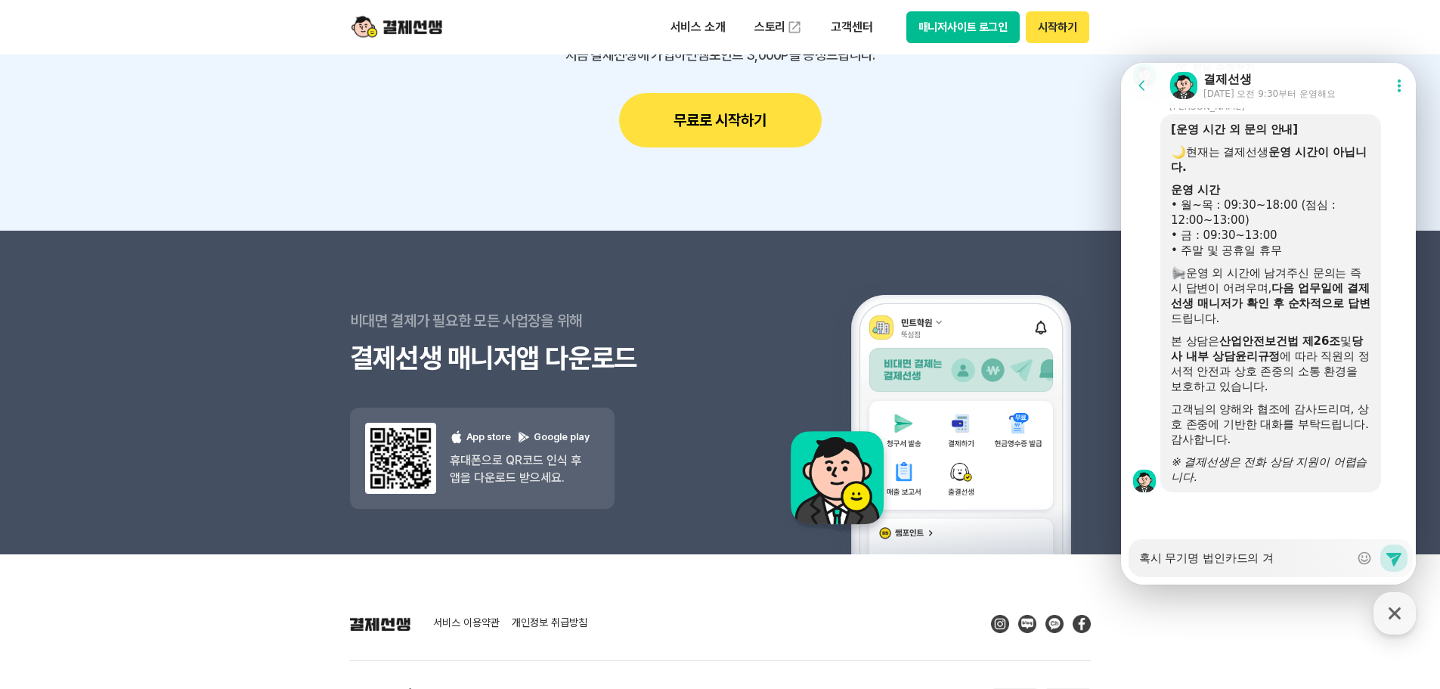
click at [1279, 558] on textarea "혹시 무기명 법인카드의 겨" at bounding box center [1244, 553] width 210 height 26
type textarea "x"
type textarea "혹시 무기명 법인카드의"
type textarea "x"
type textarea "혹시 무기명 법인카드의 ㄱ"
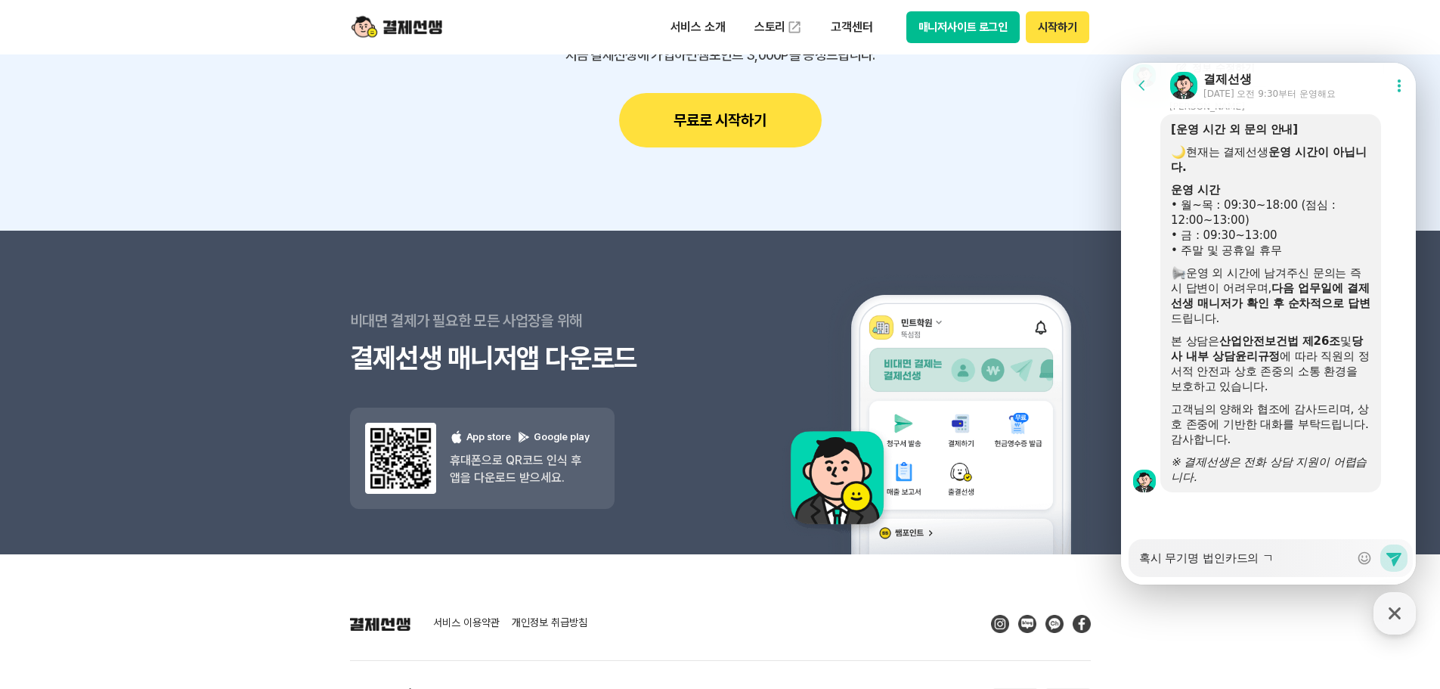
type textarea "x"
type textarea "혹시 무기명 법인카드의 겨"
type textarea "x"
type textarea "혹시 무기명 법인카드의 경"
type textarea "x"
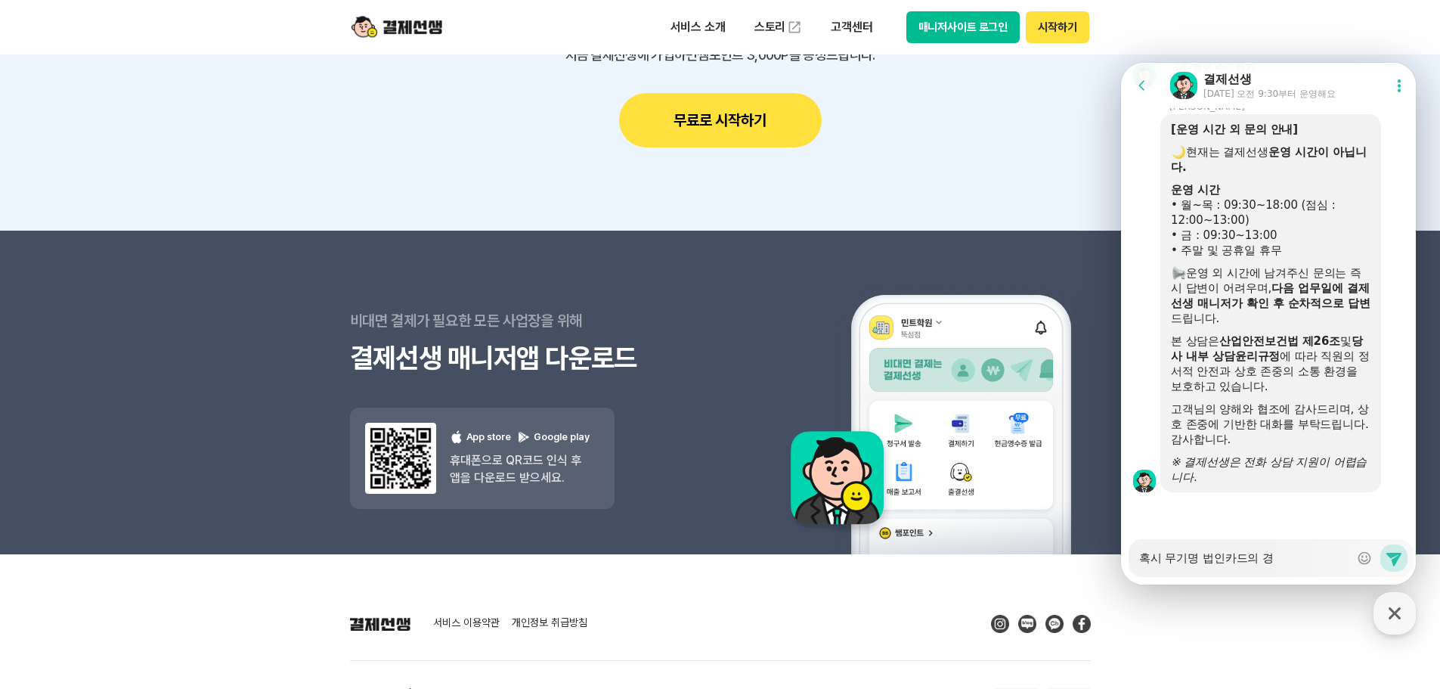
type textarea "혹시 무기명 법인카드의 경ㅇ"
type textarea "x"
type textarea "혹시 무기명 법인카드의 경우"
type textarea "x"
type textarea "혹시 무기명 법인카드의 경우"
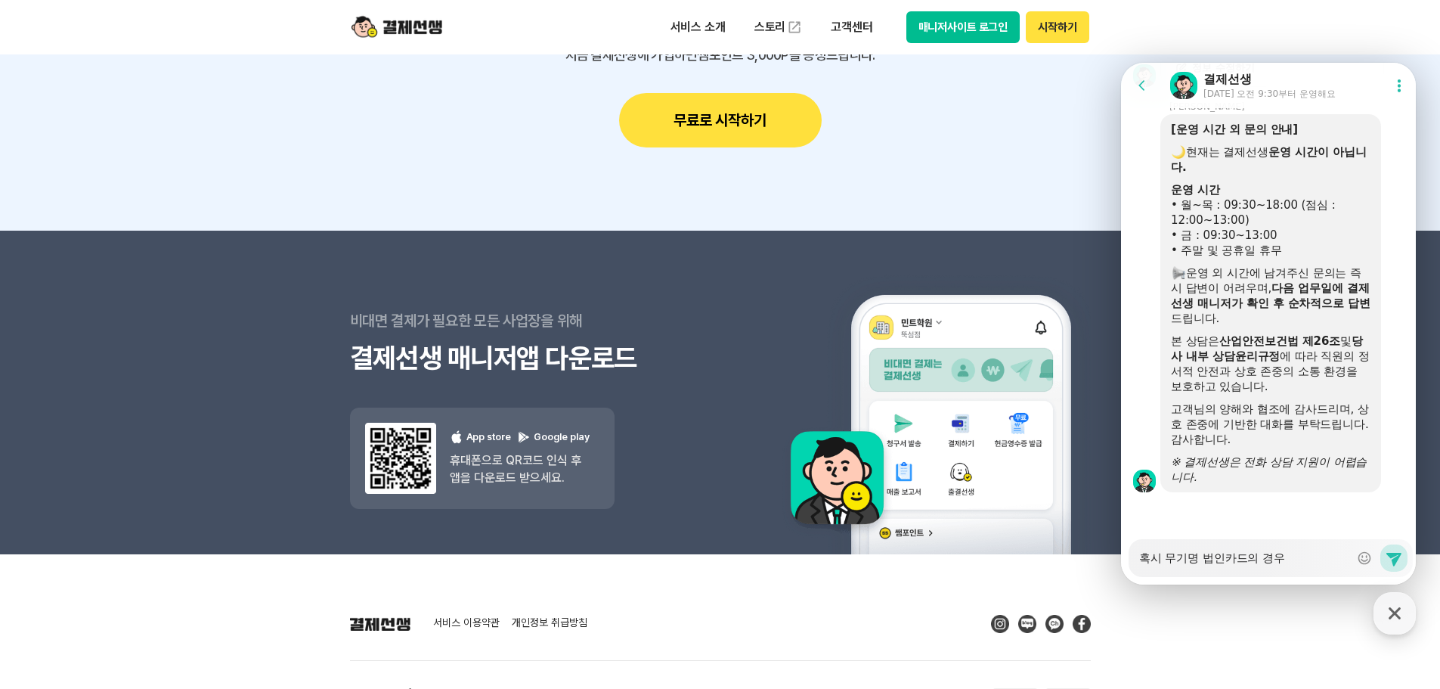
type textarea "x"
type textarea "혹시 무기명 법인카드의 경우 ㄱ"
type textarea "x"
type textarea "혹시 무기명 법인카드의 경우 겨"
type textarea "x"
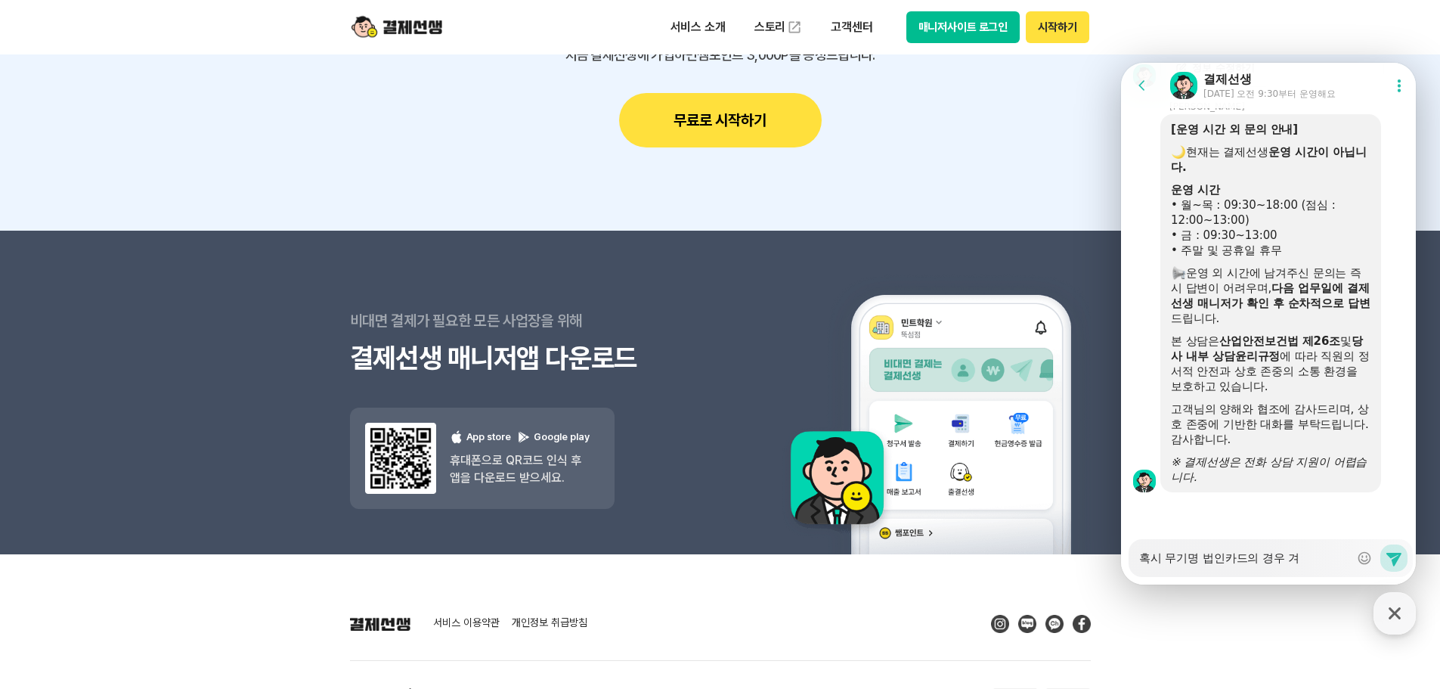
type textarea "혹시 무기명 법인카드의 경우 결"
type textarea "x"
type textarea "혹시 무기명 법인카드의 경우 결ㅈ"
type textarea "x"
type textarea "혹시 무기명 법인카드의 경우 결제"
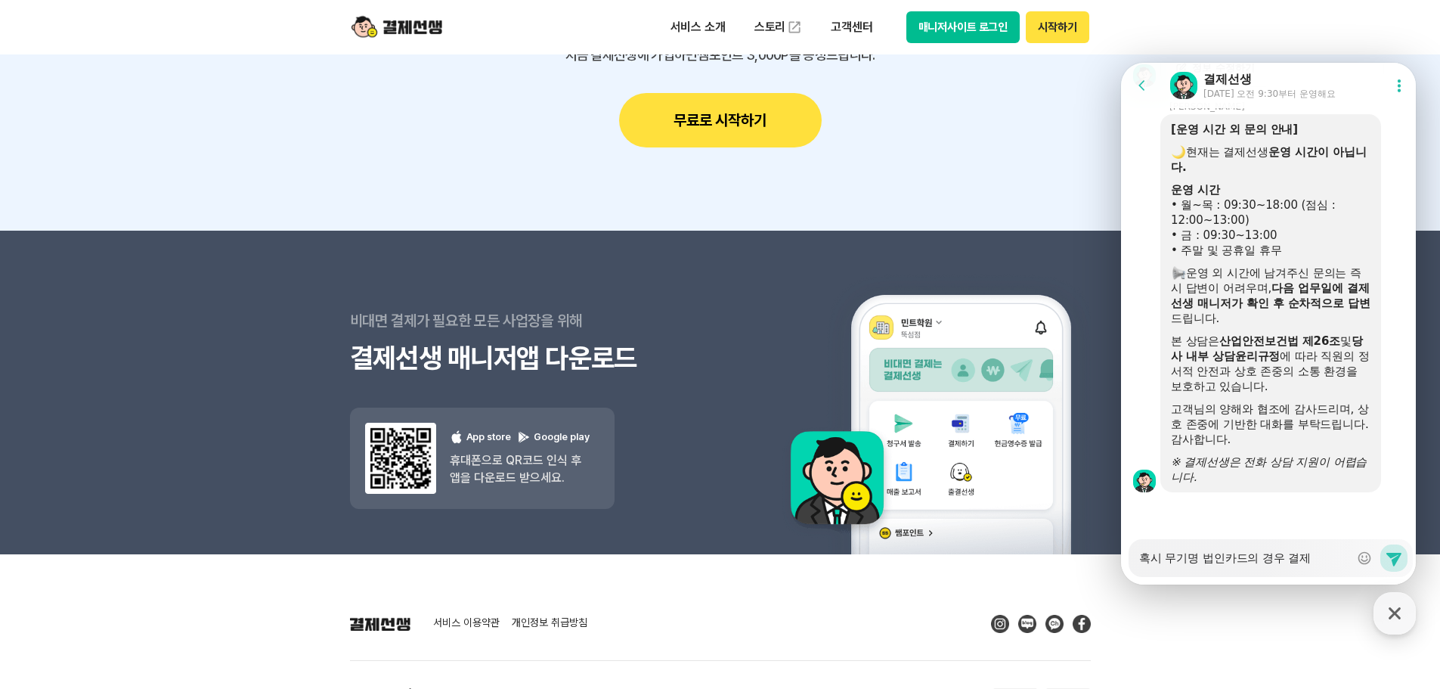
type textarea "x"
type textarea "혹시 무기명 법인카드의 경우 결젝"
type textarea "x"
type textarea "혹시 무기명 법인카드의 경우 결제가"
type textarea "x"
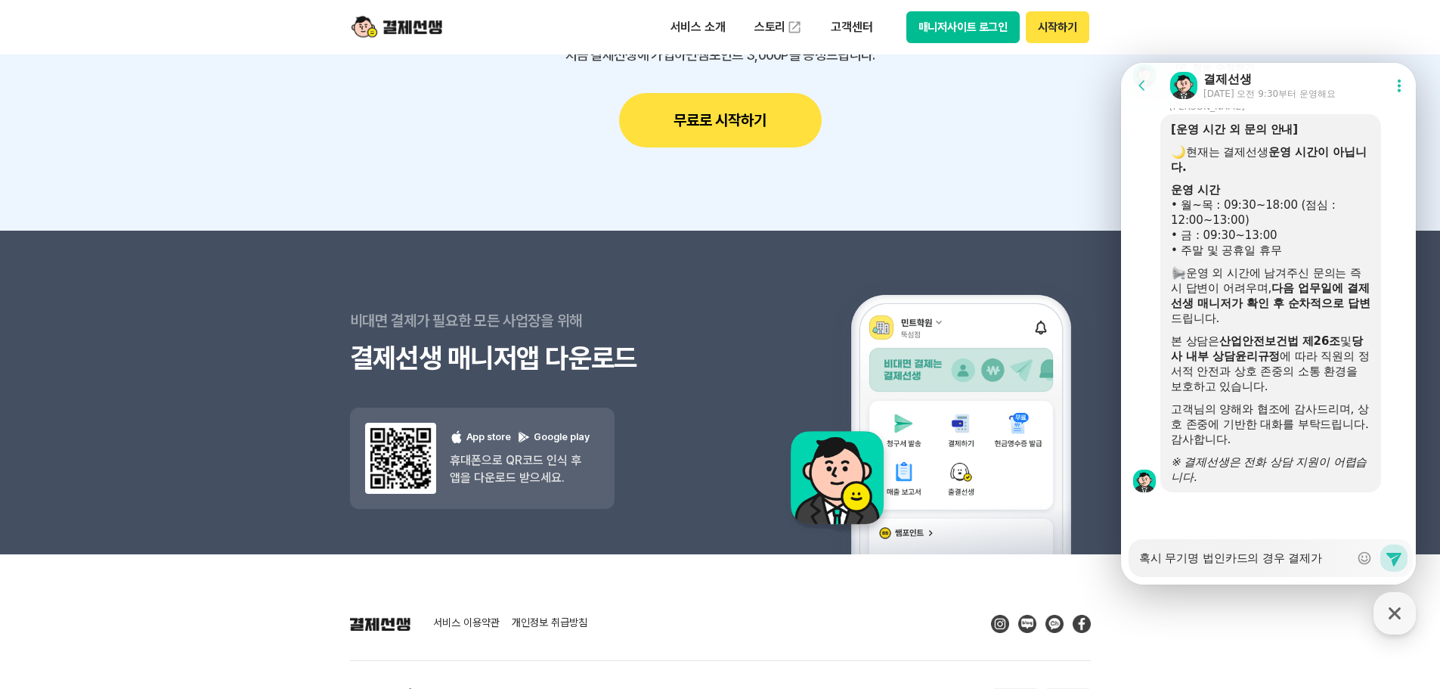
type textarea "혹시 무기명 법인카드의 경우 결제가"
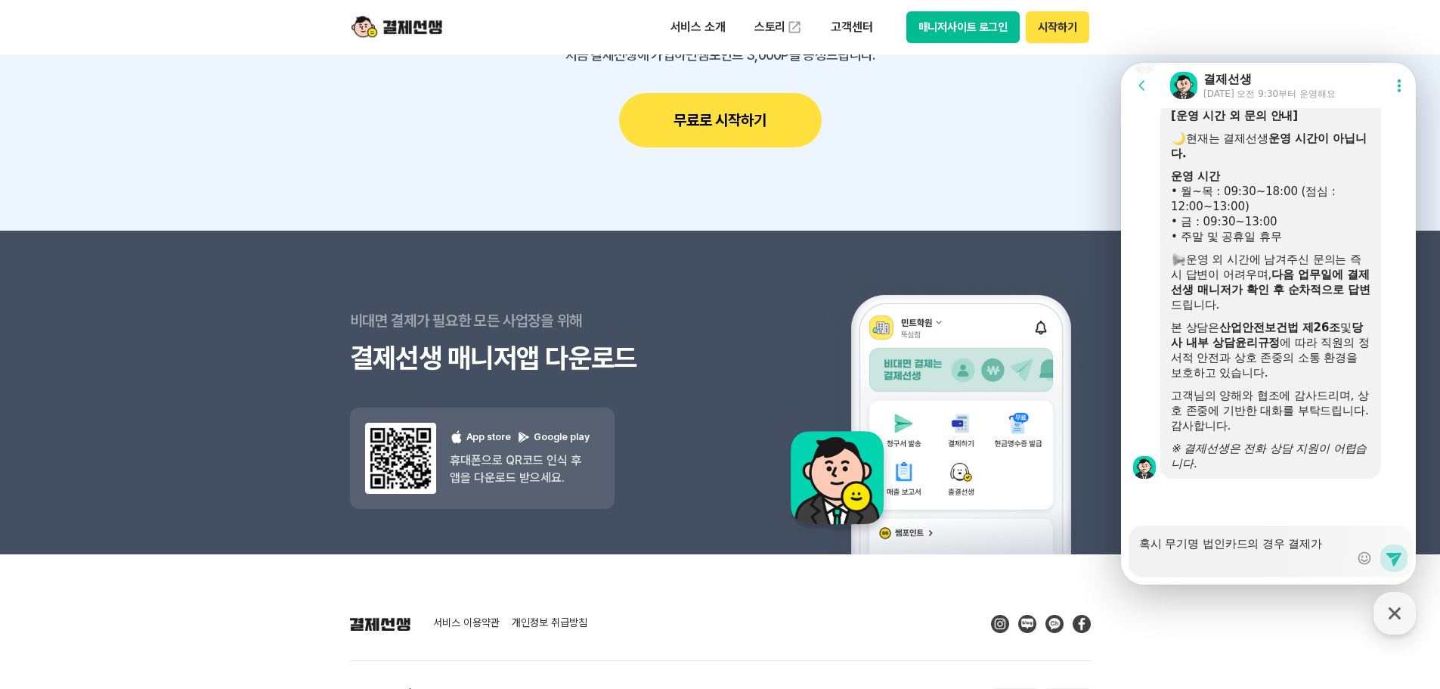
type textarea "x"
type textarea "혹시 무기명 법인카드의 경우 결제가 ㅂ"
type textarea "x"
type textarea "혹시 무기명 법인카드의 경우 결제가 부"
type textarea "x"
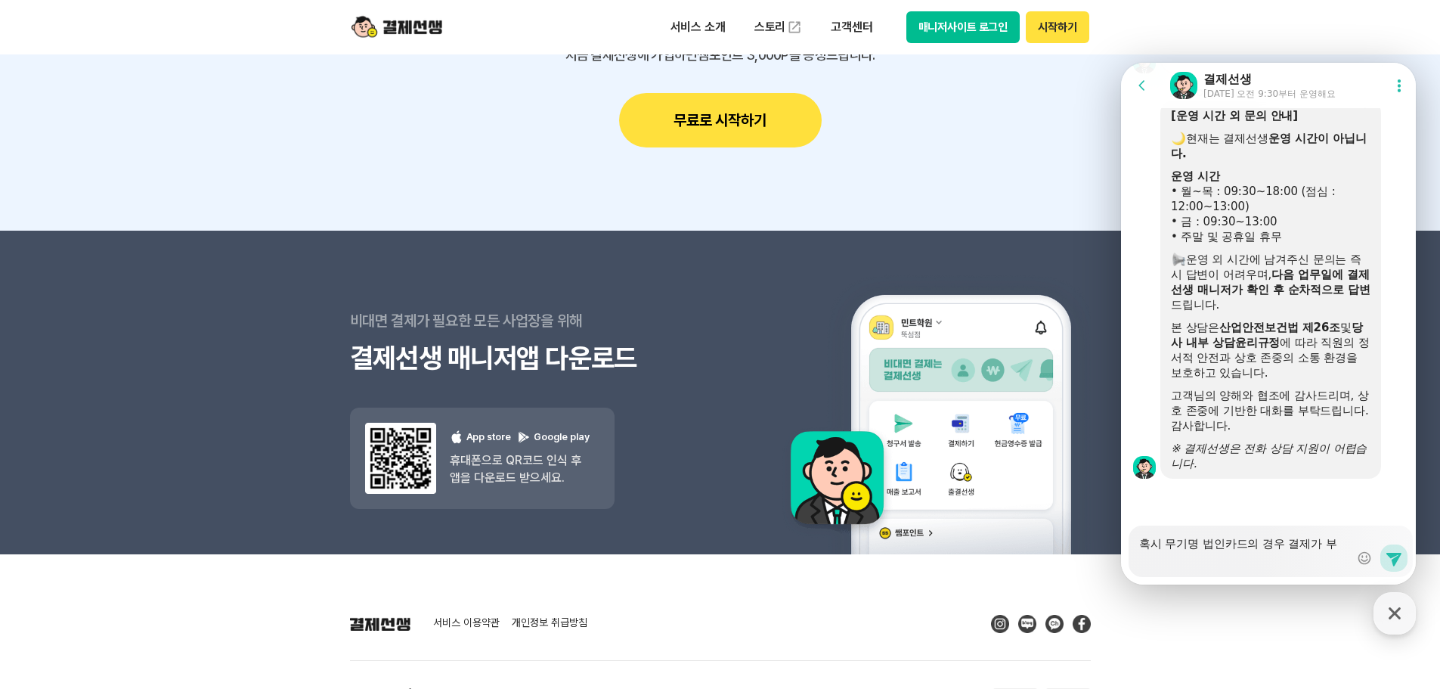
type textarea "혹시 무기명 법인카드의 경우 결제가 불"
type textarea "x"
type textarea "혹시 무기명 법인카드의 경우 결제가 붉"
type textarea "x"
type textarea "혹시 무기명 법인카드의 경우 결제가 불가"
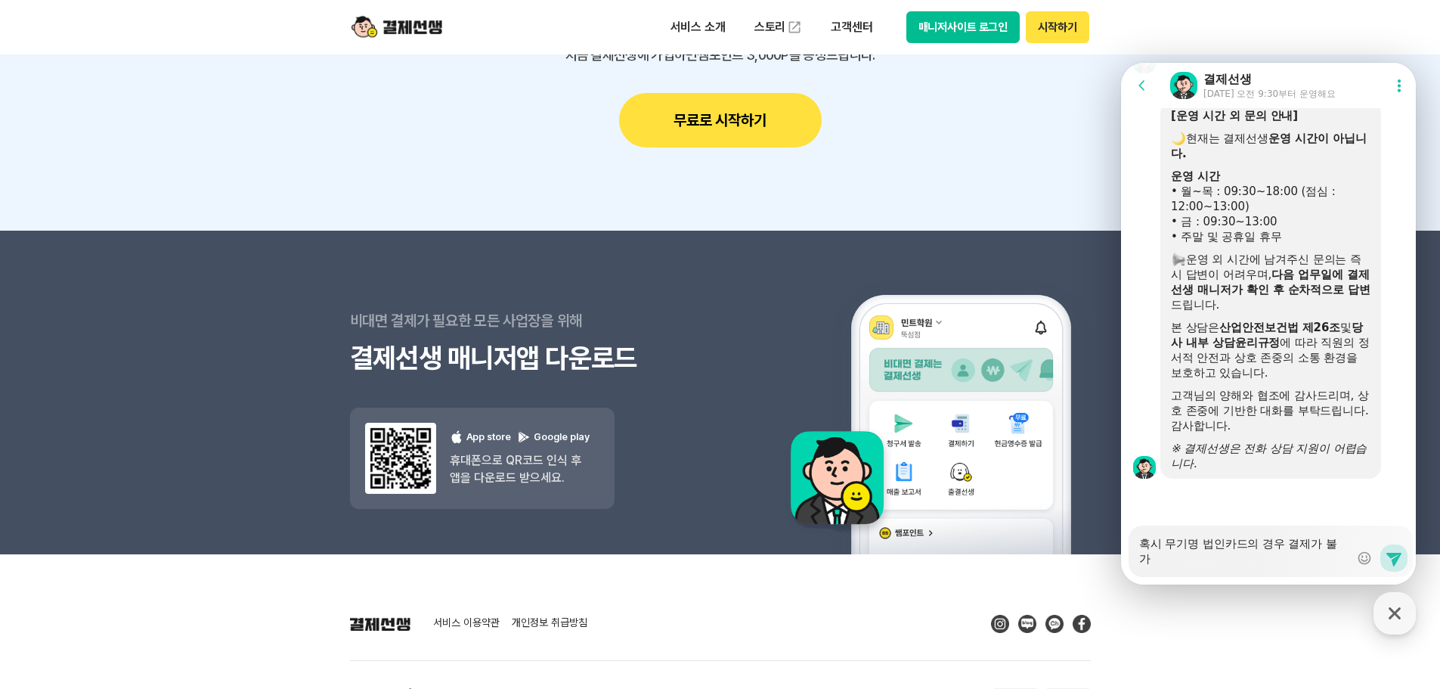
scroll to position [2038, 0]
type textarea "x"
type textarea "혹시 무기명 법인카드의 경우 결제가 불갛"
type textarea "x"
type textarea "혹시 무기명 법인카드의 경우 결제가 불가하"
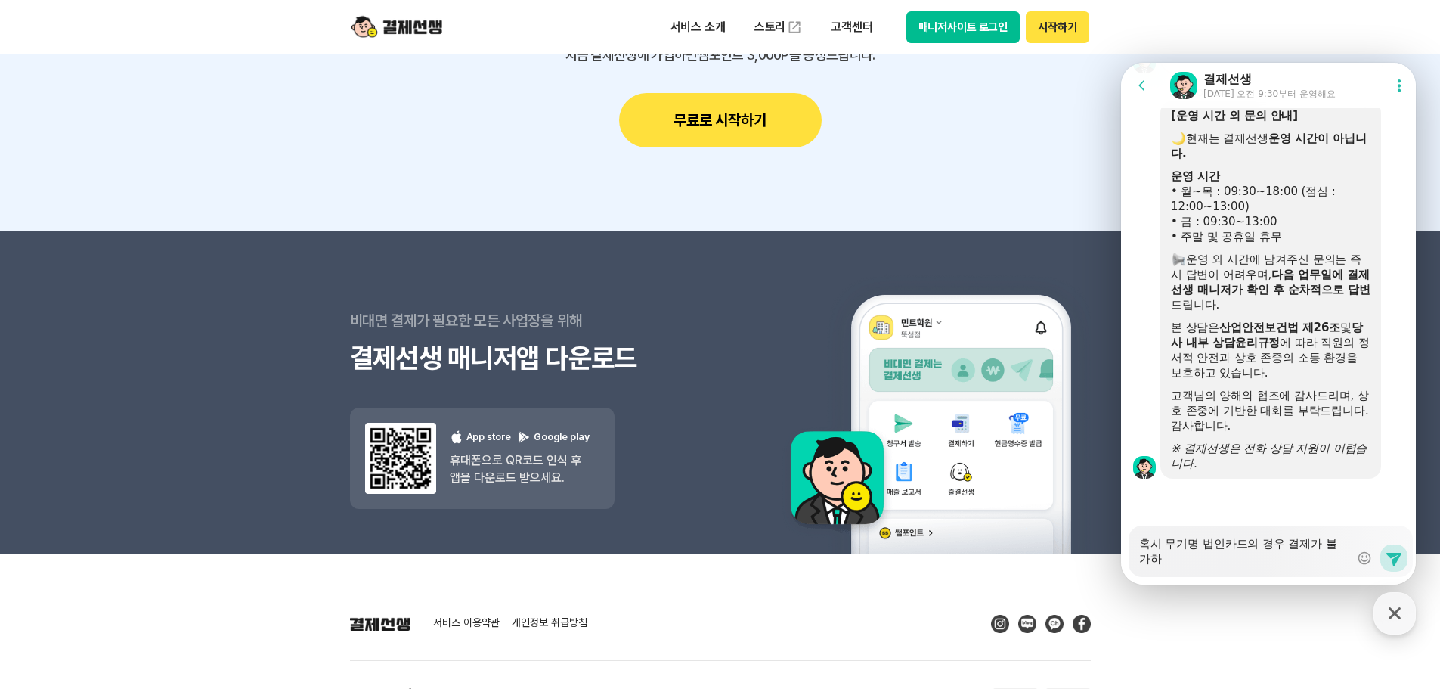
type textarea "x"
type textarea "혹시 무기명 법인카드의 경우 결제가 불가한"
type textarea "x"
type textarea "혹시 무기명 법인카드의 경우 결제가 불가한ㄱ"
type textarea "x"
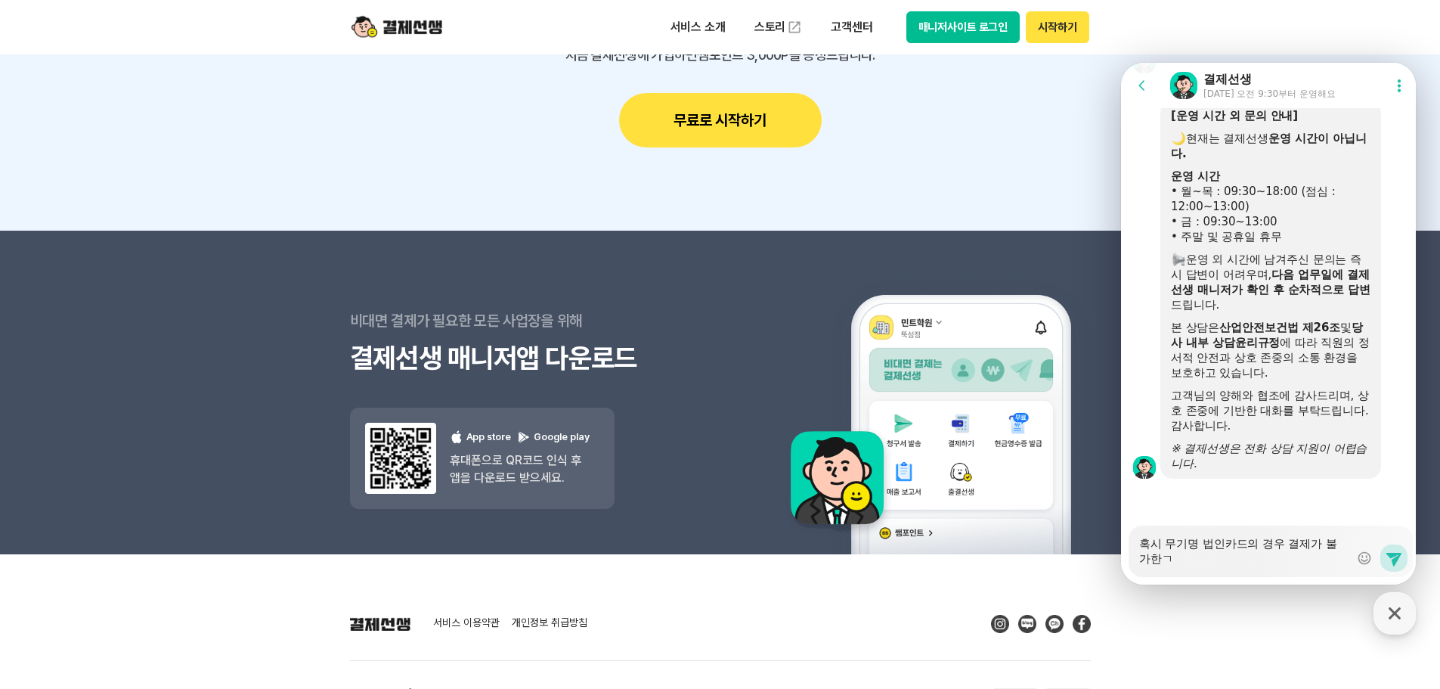
type textarea "혹시 무기명 법인카드의 경우 결제가 불가한가"
type textarea "x"
type textarea "혹시 무기명 법인카드의 경우 결제가 불가한강"
type textarea "x"
type textarea "혹시 무기명 법인카드의 경우 결제가 불가한가요"
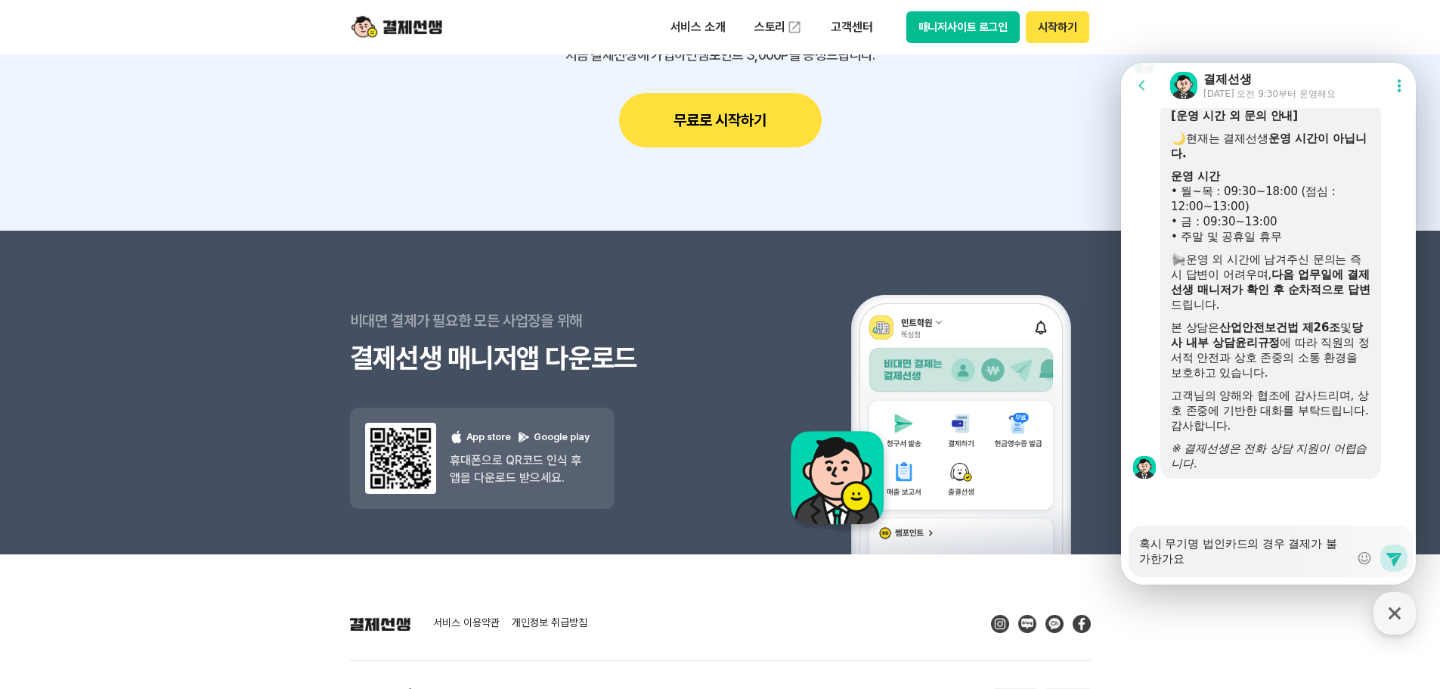
type textarea "x"
type textarea "혹시 무기명 법인카드의 경우 결제가 불가한가요?"
type textarea "x"
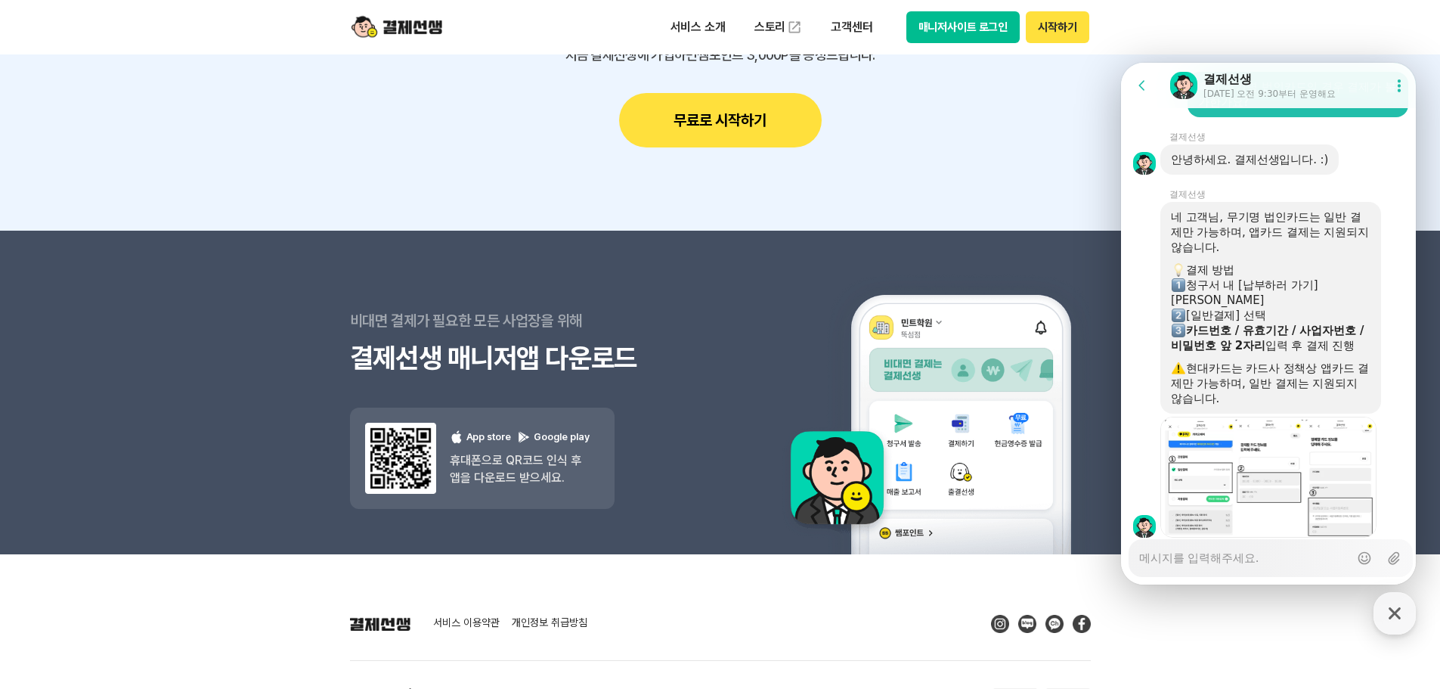
scroll to position [2521, 0]
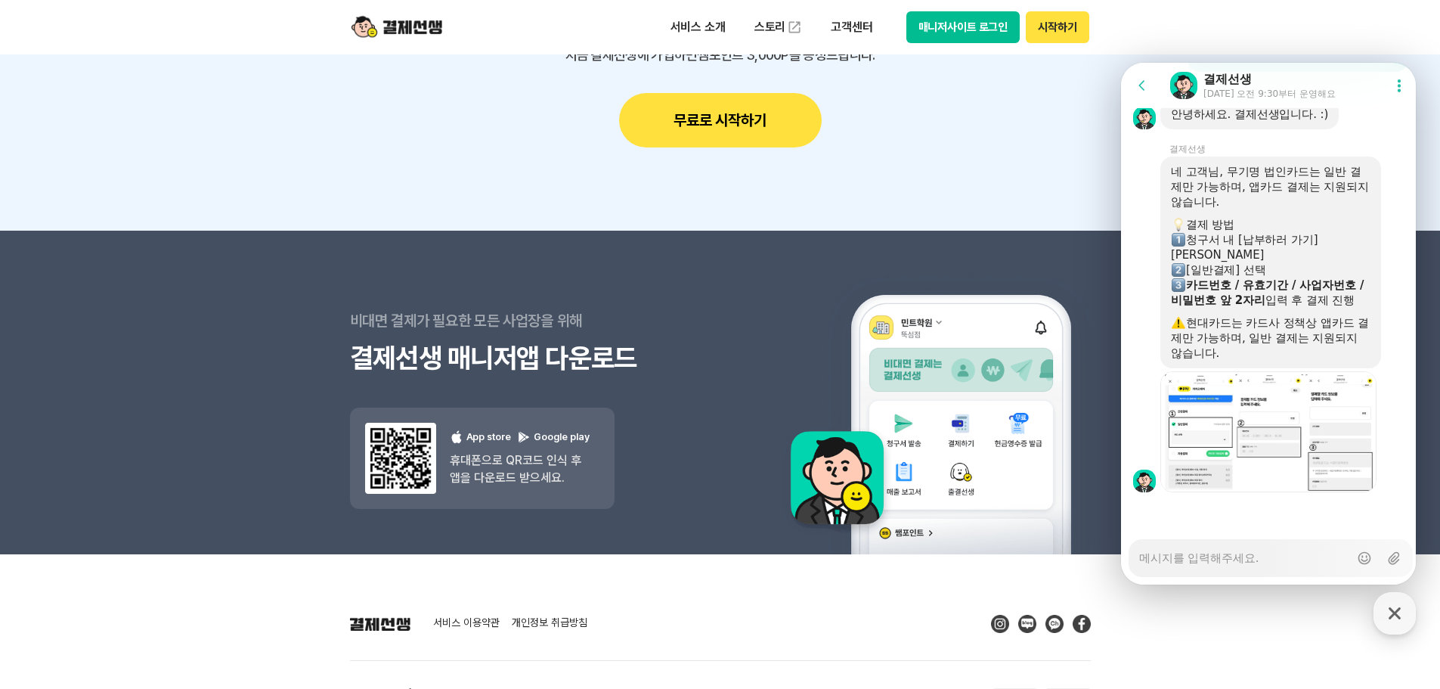
click at [1269, 553] on textarea "Messenger Input Textarea" at bounding box center [1244, 553] width 210 height 26
type textarea "x"
type textarea "ㅎ"
type textarea "x"
type textarea "혀"
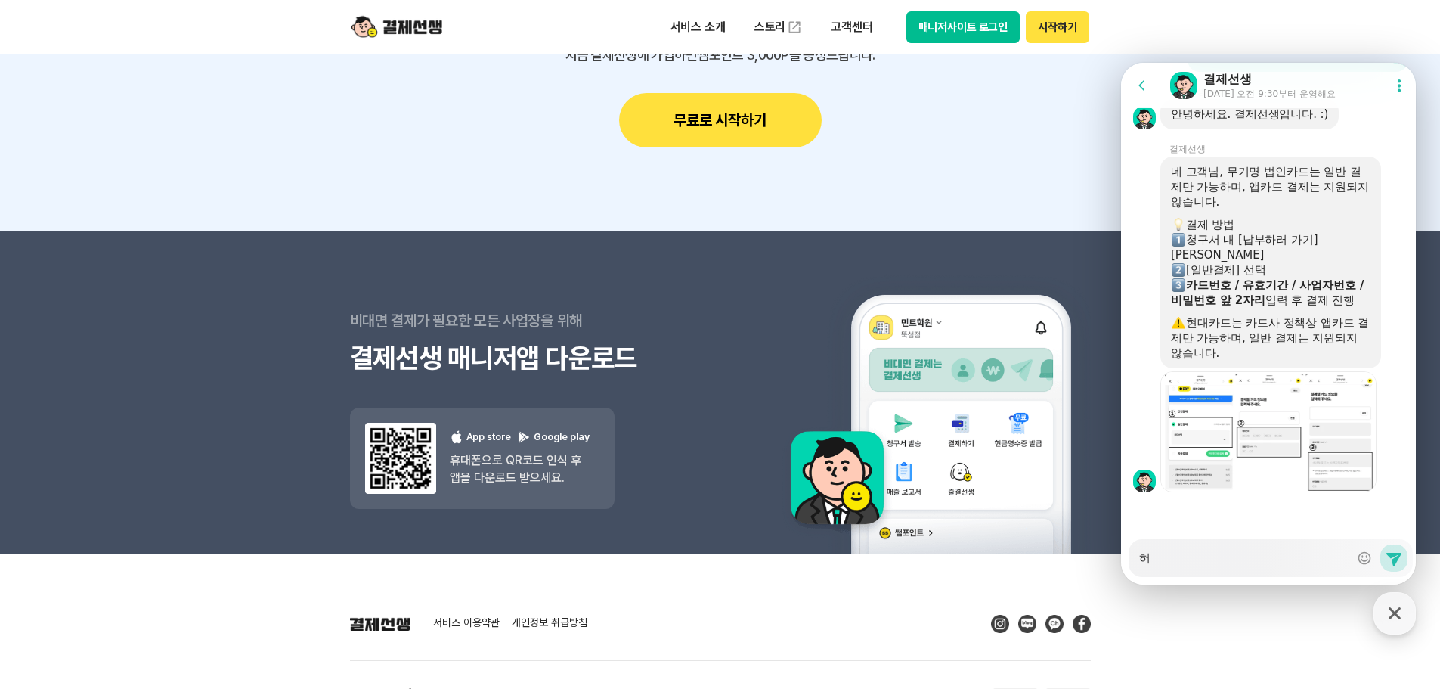
type textarea "x"
type textarea "현"
type textarea "x"
type textarea "현ㄷ"
type textarea "x"
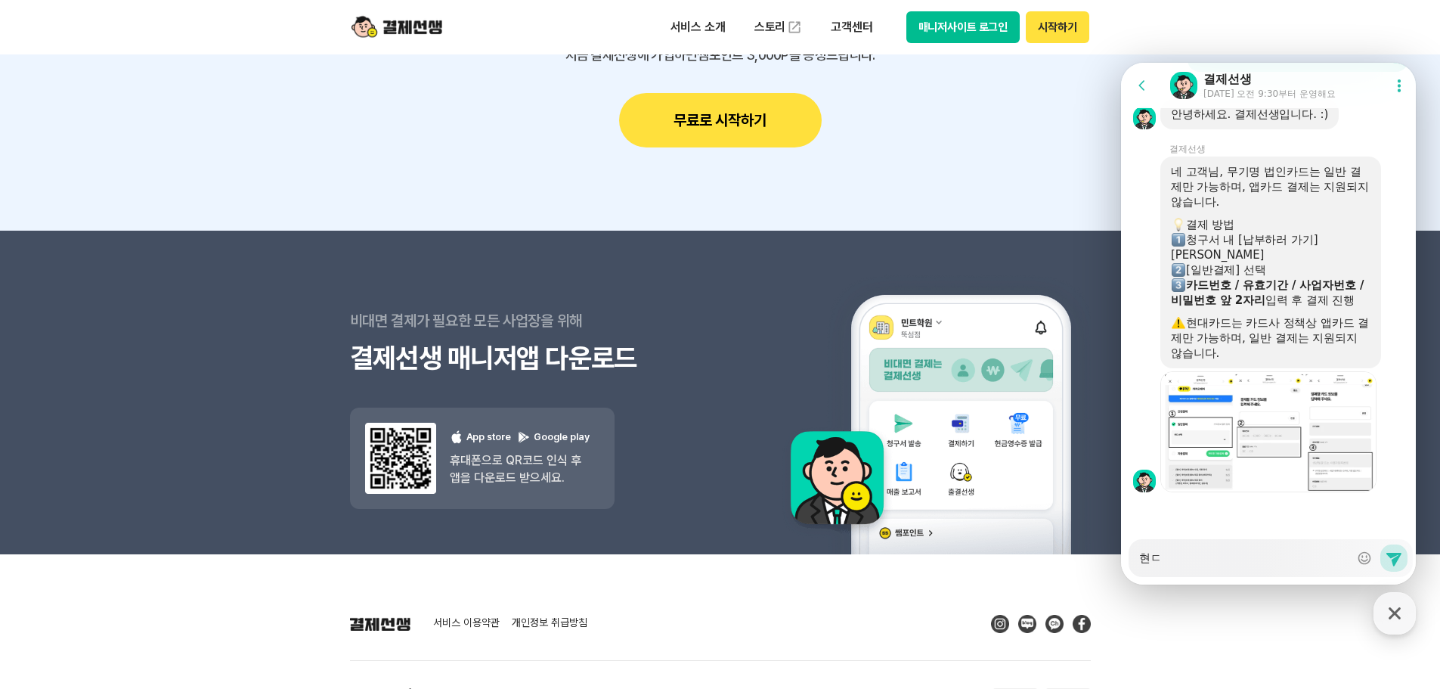
type textarea "현대"
type textarea "x"
type textarea "현댘"
type textarea "x"
type textarea "현대카"
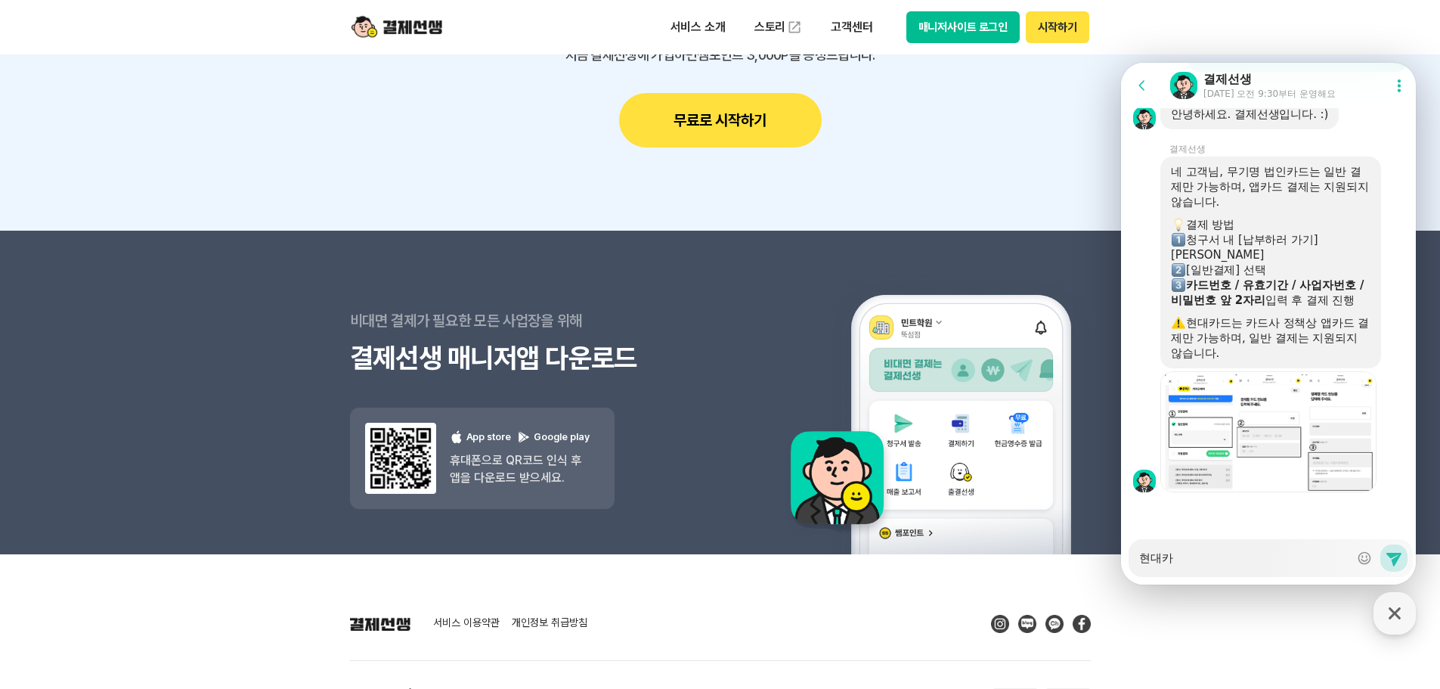
type textarea "x"
type textarea "현대칻"
type textarea "x"
type textarea "현대카드"
type textarea "x"
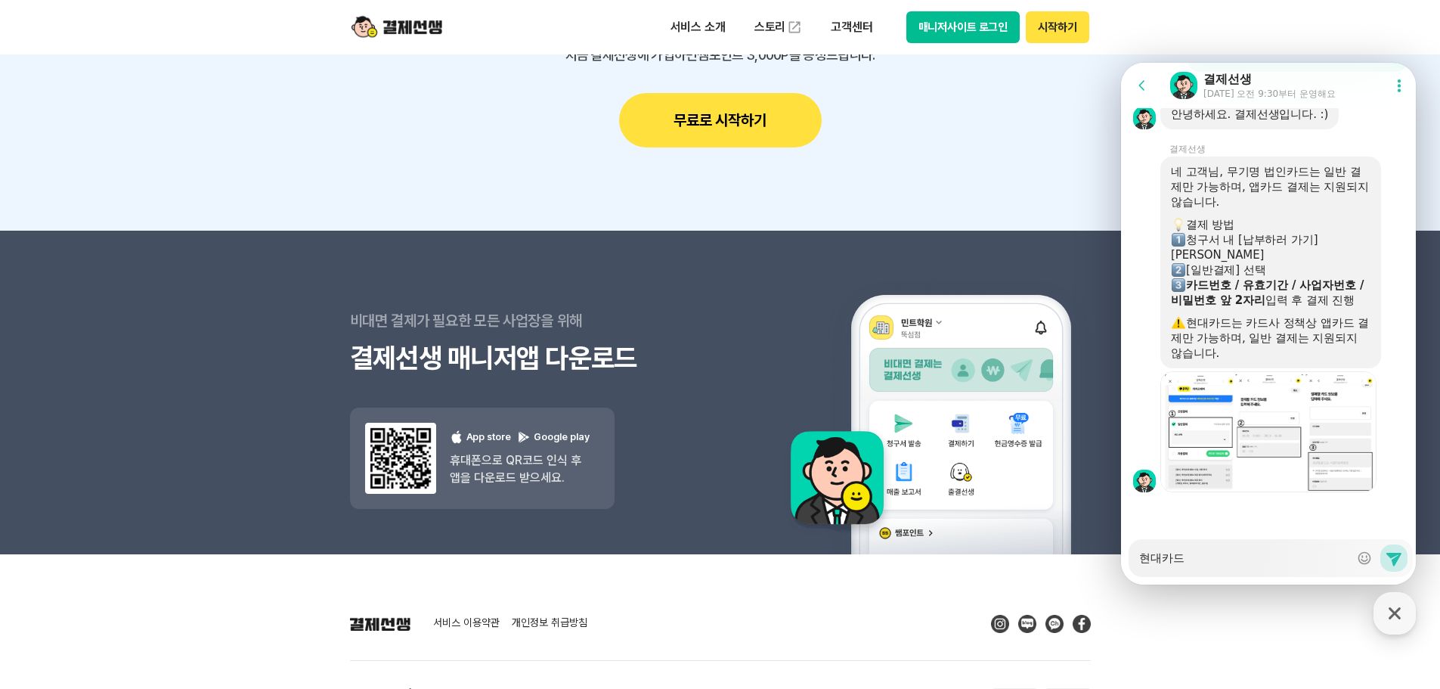
type textarea "현대카등"
type textarea "x"
type textarea "현대카드이"
type textarea "x"
type textarea "현대카드인ㄷ"
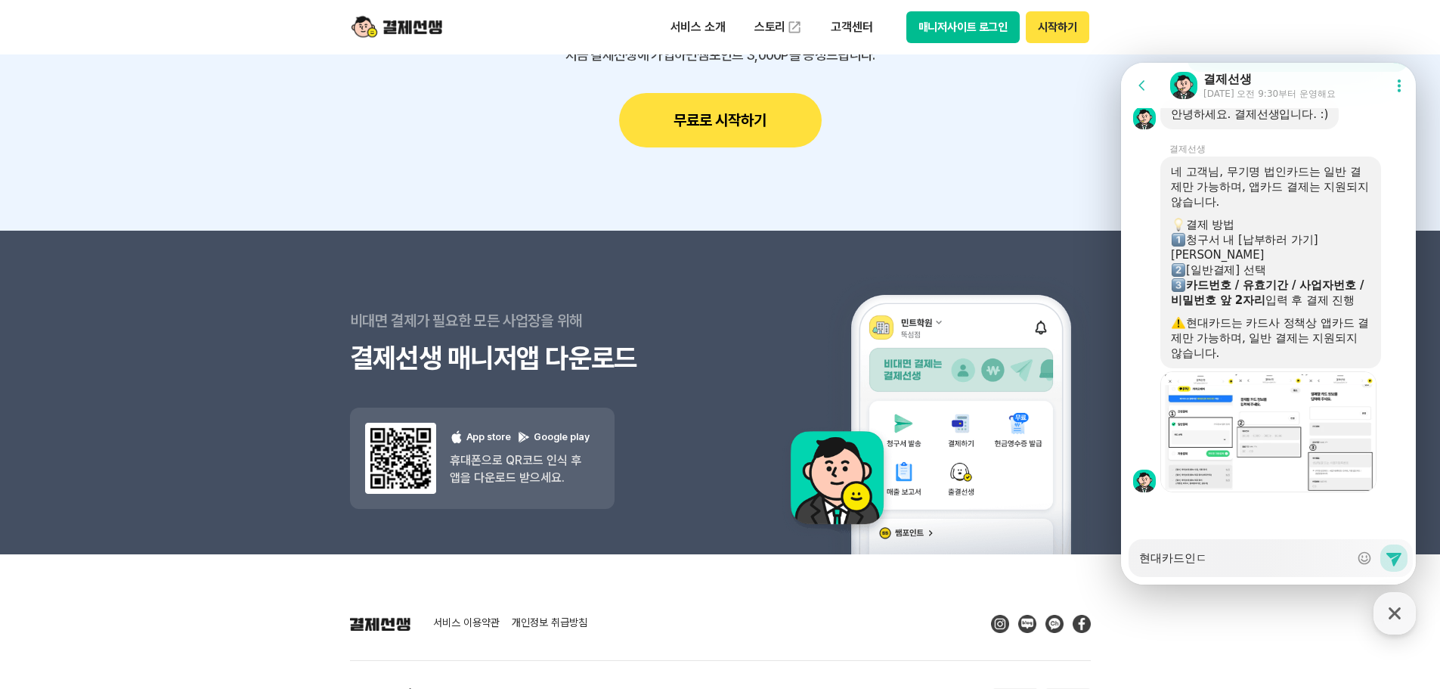
type textarea "x"
type textarea "현대카드인데"
type textarea "x"
type textarea "현대카드인데,"
type textarea "x"
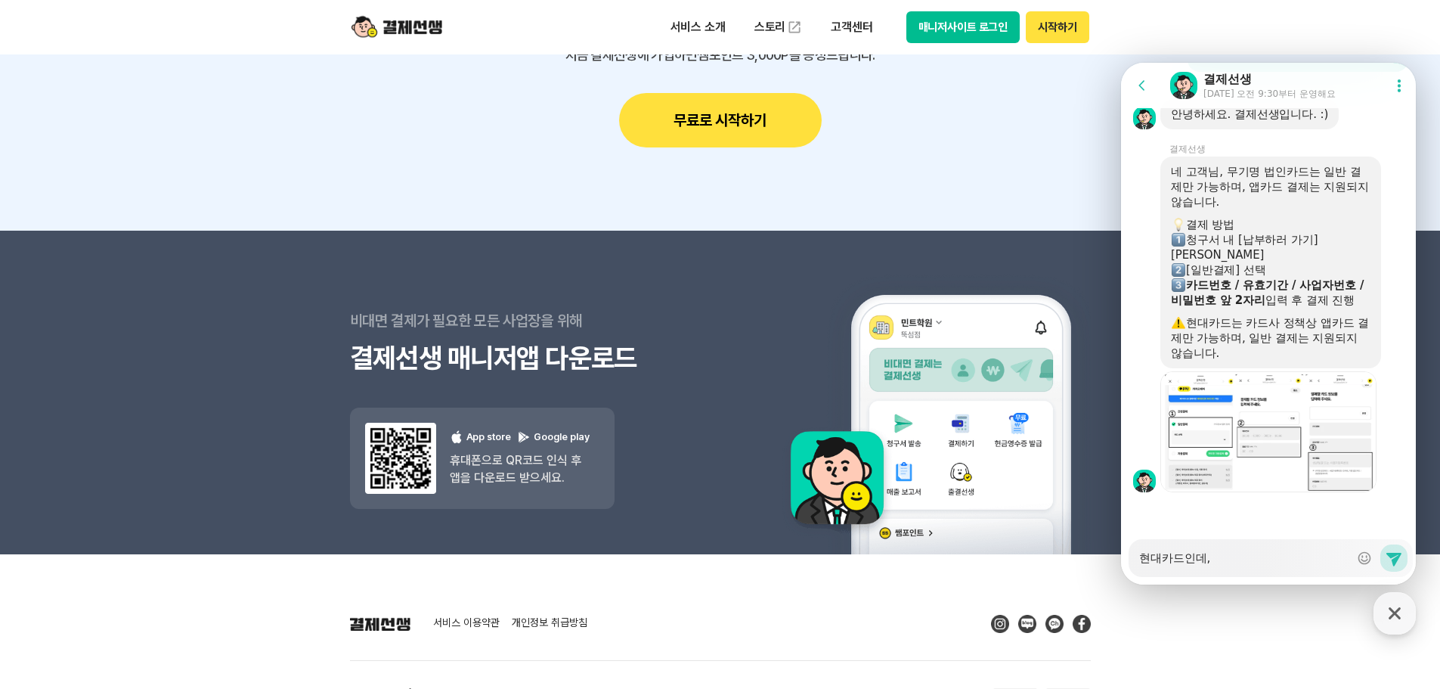
type textarea "현대카드인데,"
type textarea "x"
type textarea "현대카드인데, ㅁ"
type textarea "x"
type textarea "현대카드인데, 무"
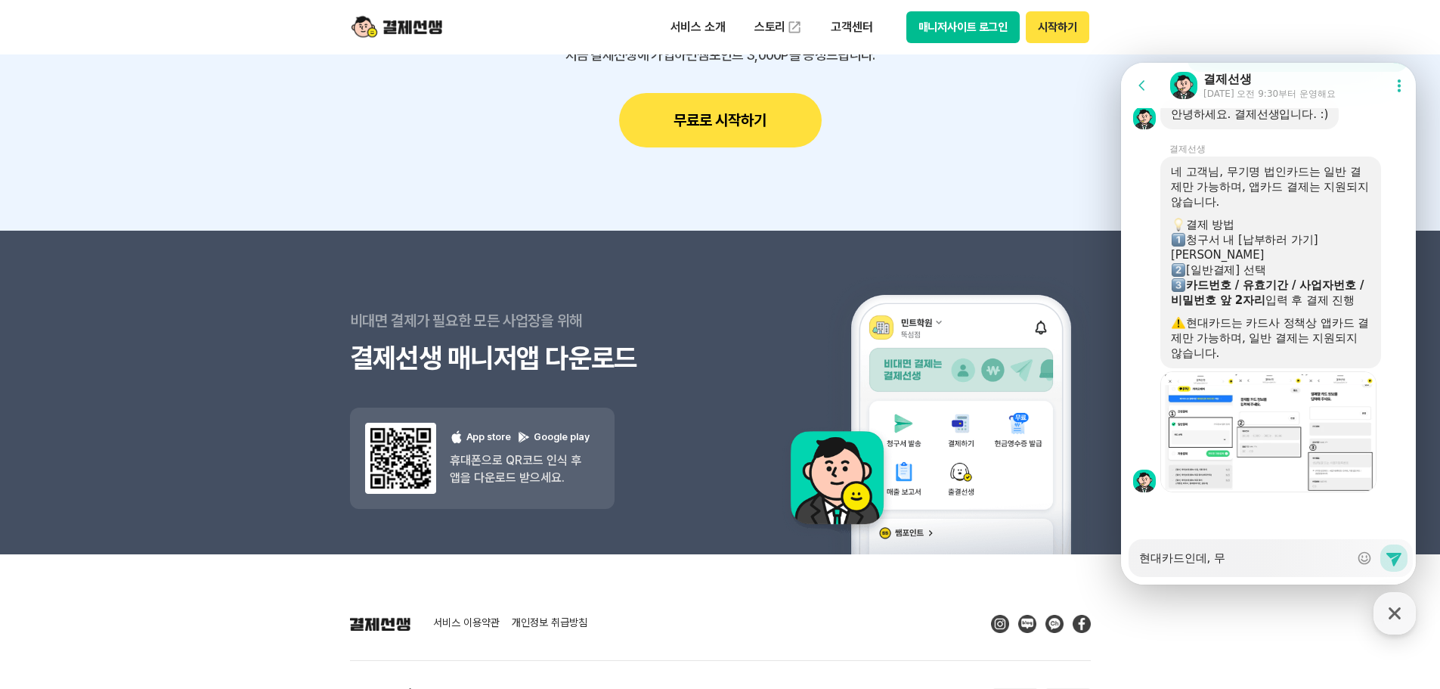
type textarea "x"
type textarea "현대카드인데, 묵"
type textarea "x"
type textarea "현대카드인데, 무기"
type textarea "x"
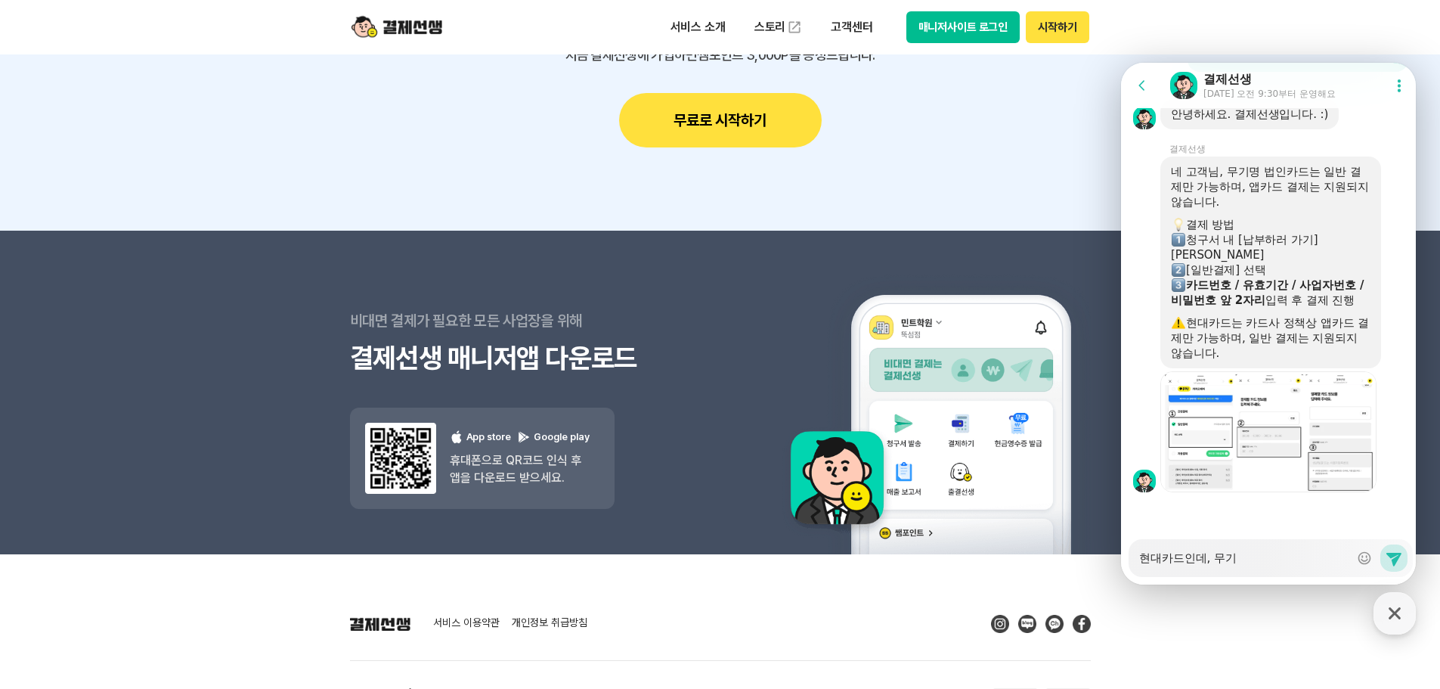
type textarea "현대카드인데, 무김"
type textarea "x"
type textarea "현대카드인데, 무기며"
type textarea "x"
type textarea "현대카드인데, 무기명"
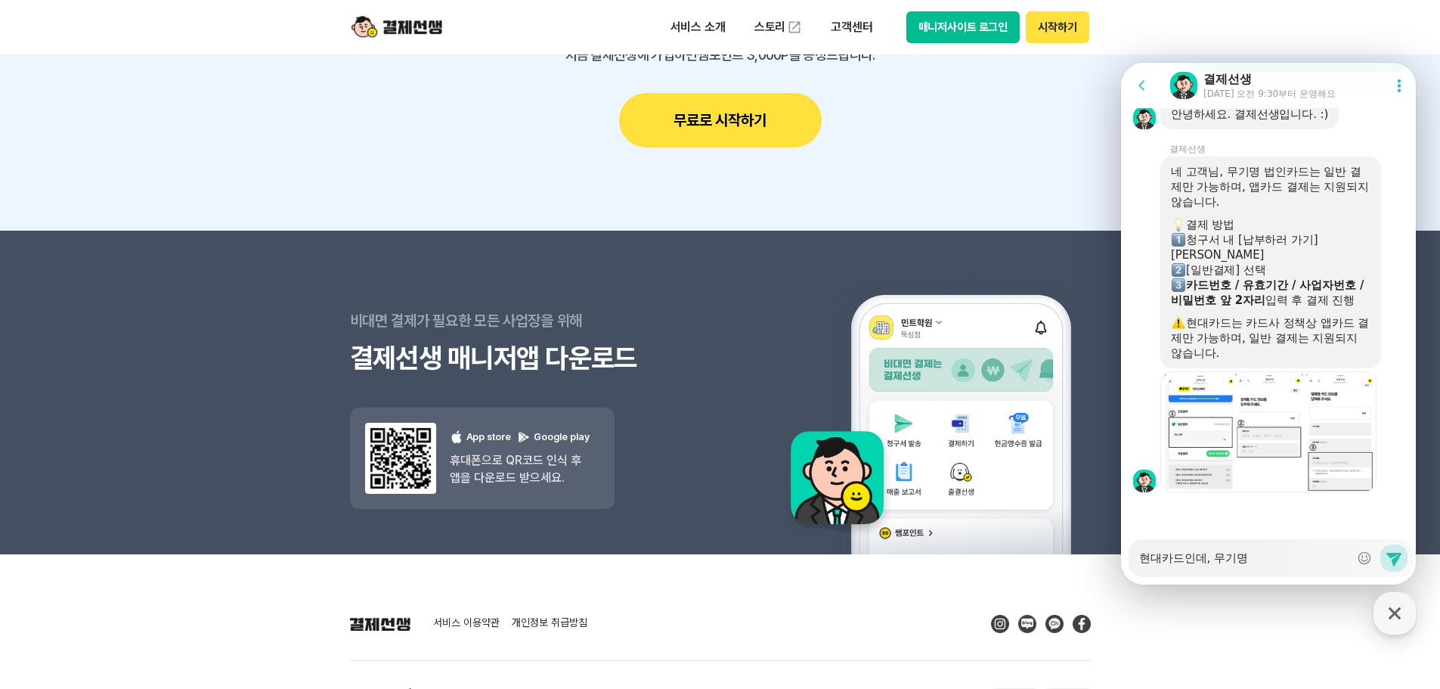
type textarea "x"
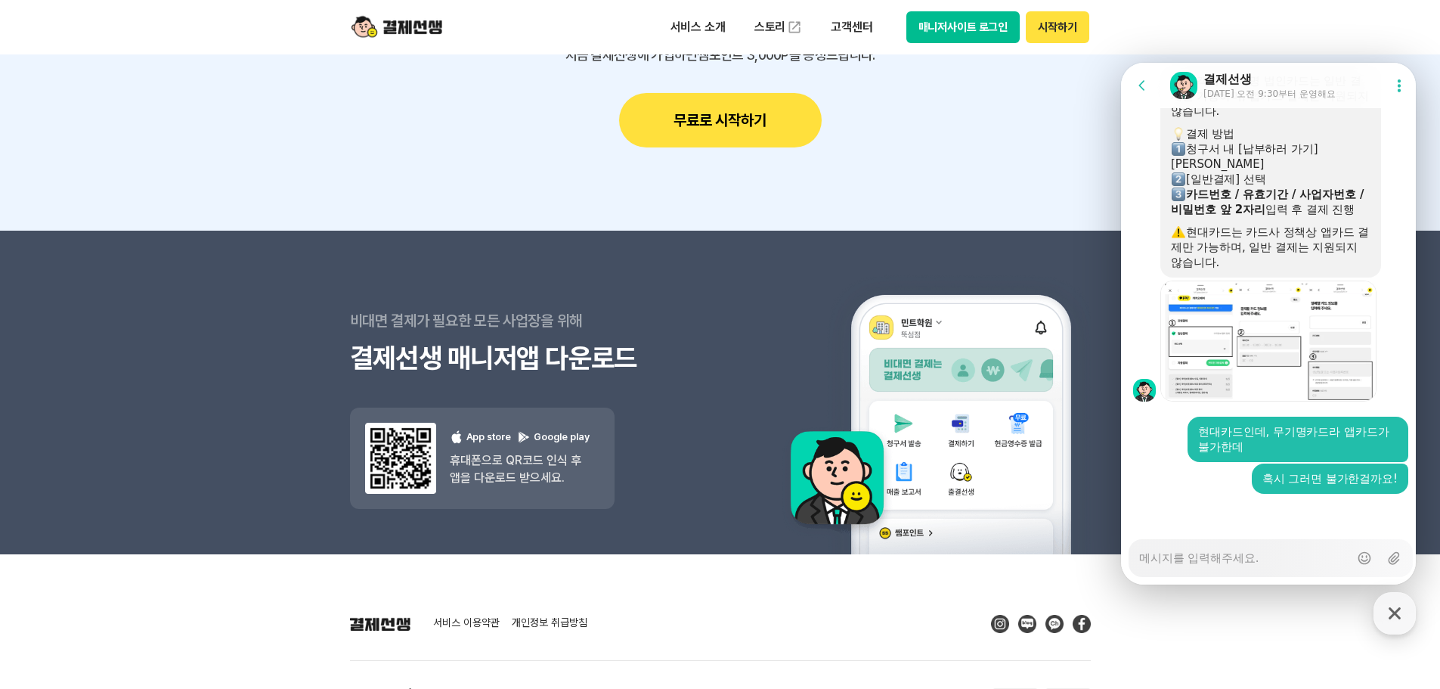
scroll to position [2613, 0]
click at [1276, 519] on div at bounding box center [1270, 512] width 299 height 41
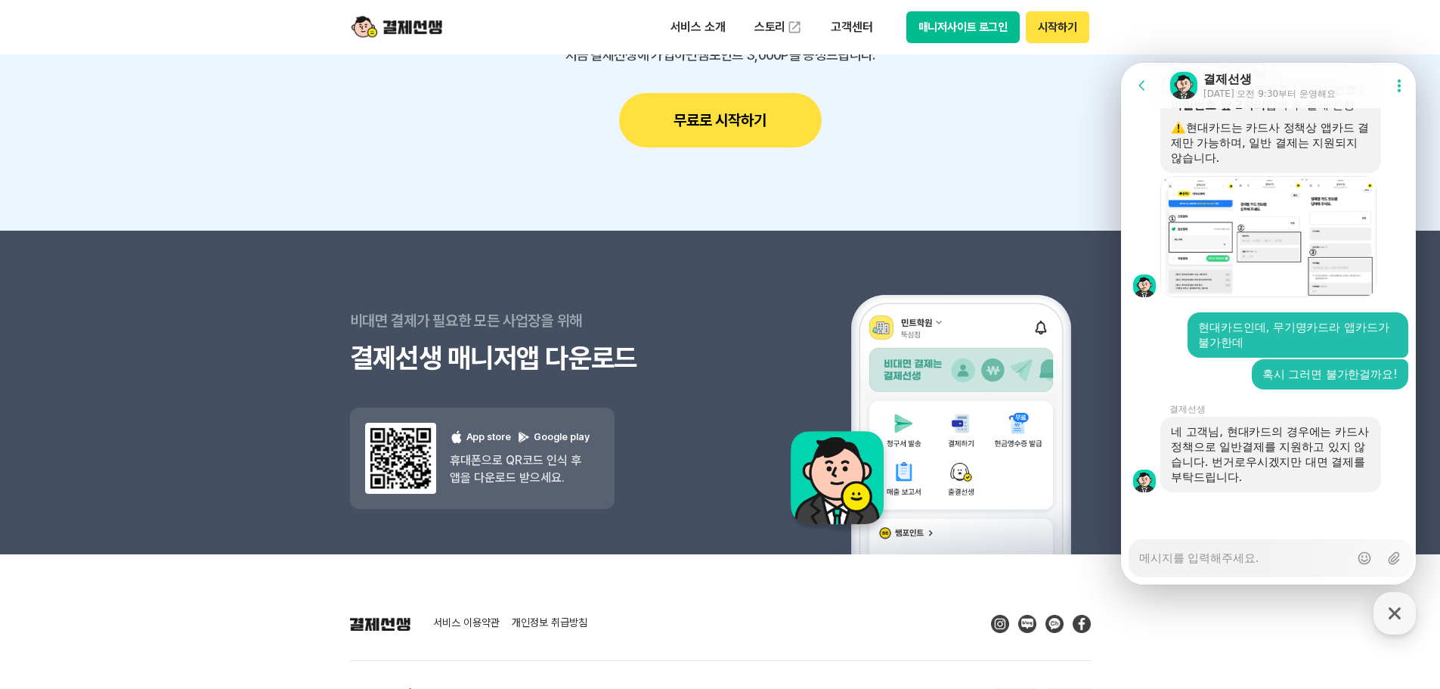
scroll to position [2716, 0]
drag, startPoint x: 1213, startPoint y: 439, endPoint x: 1260, endPoint y: 498, distance: 76.4
click at [1266, 503] on div at bounding box center [1270, 512] width 299 height 41
click at [1392, 88] on icon at bounding box center [1399, 85] width 15 height 15
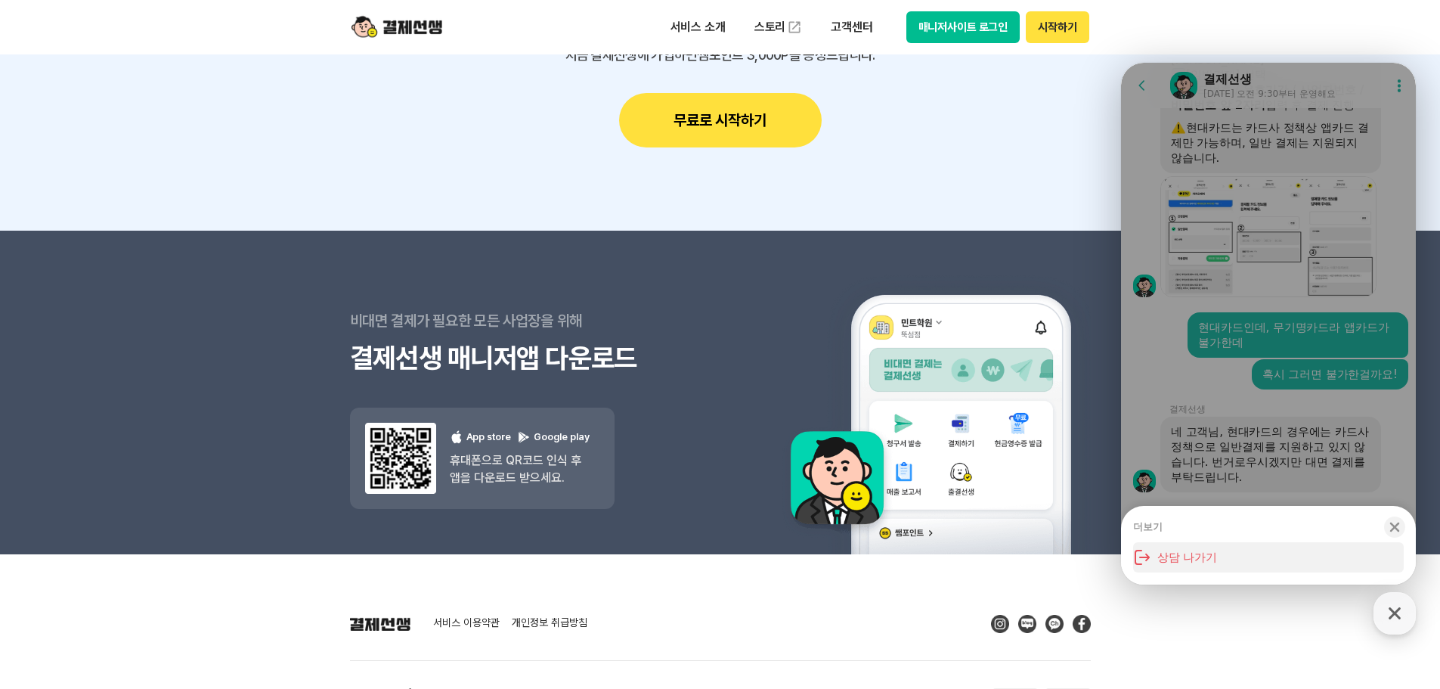
click at [1219, 553] on button "상담 나가기" at bounding box center [1268, 557] width 271 height 30
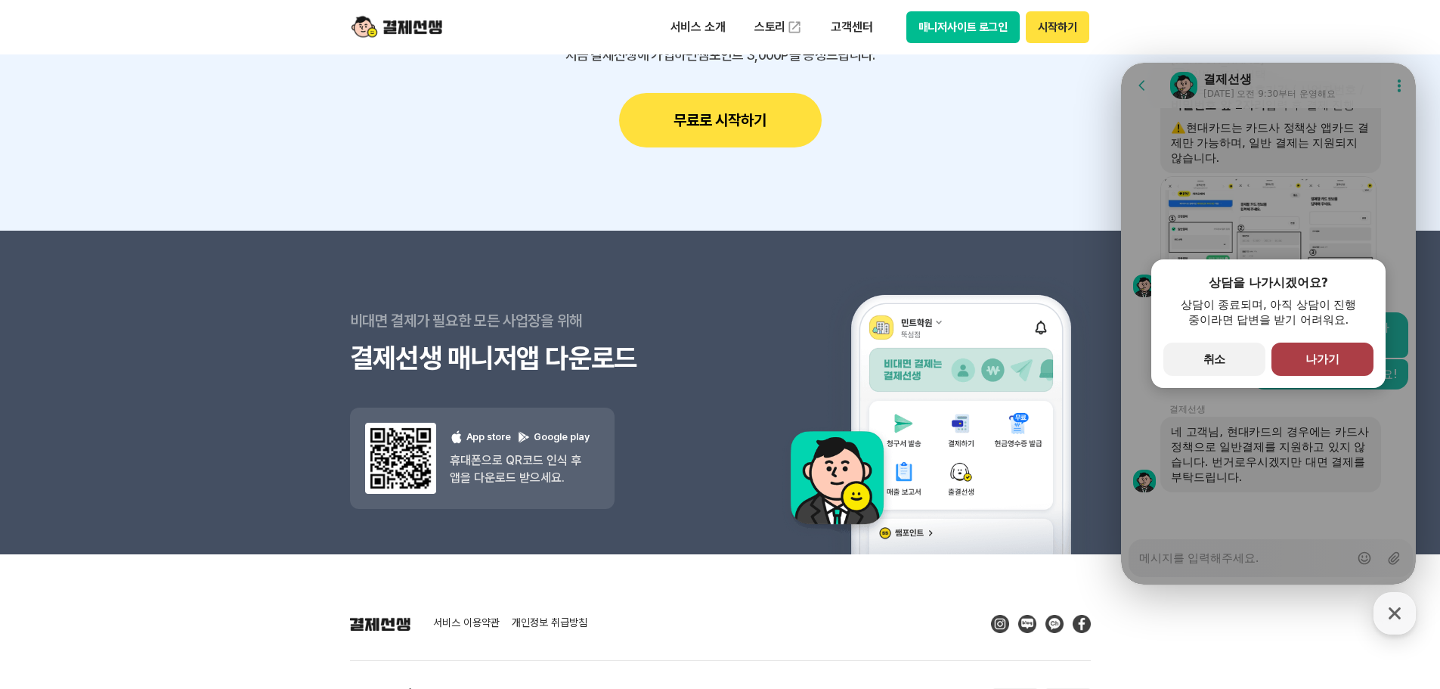
click at [1332, 358] on span "나가기" at bounding box center [1323, 359] width 34 height 14
